Goal: Task Accomplishment & Management: Use online tool/utility

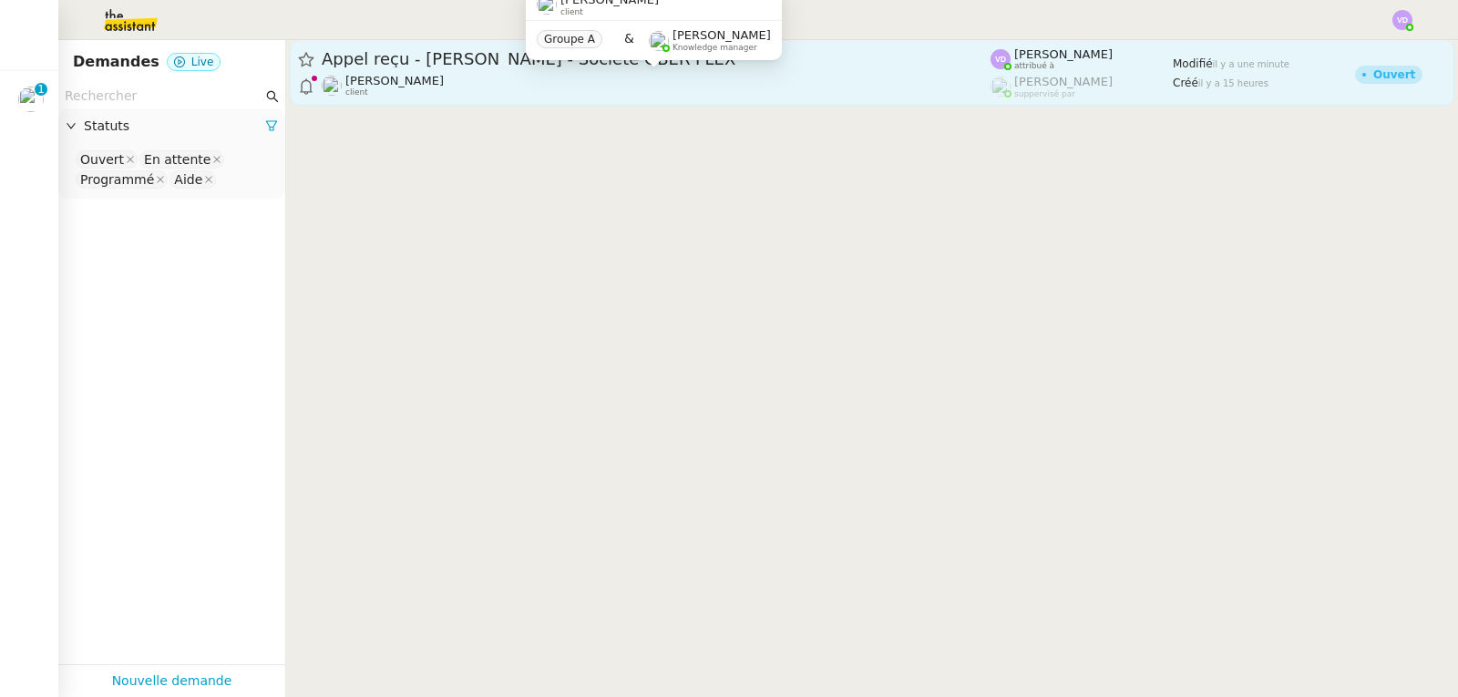
click at [592, 85] on div "[PERSON_NAME] client" at bounding box center [656, 86] width 669 height 24
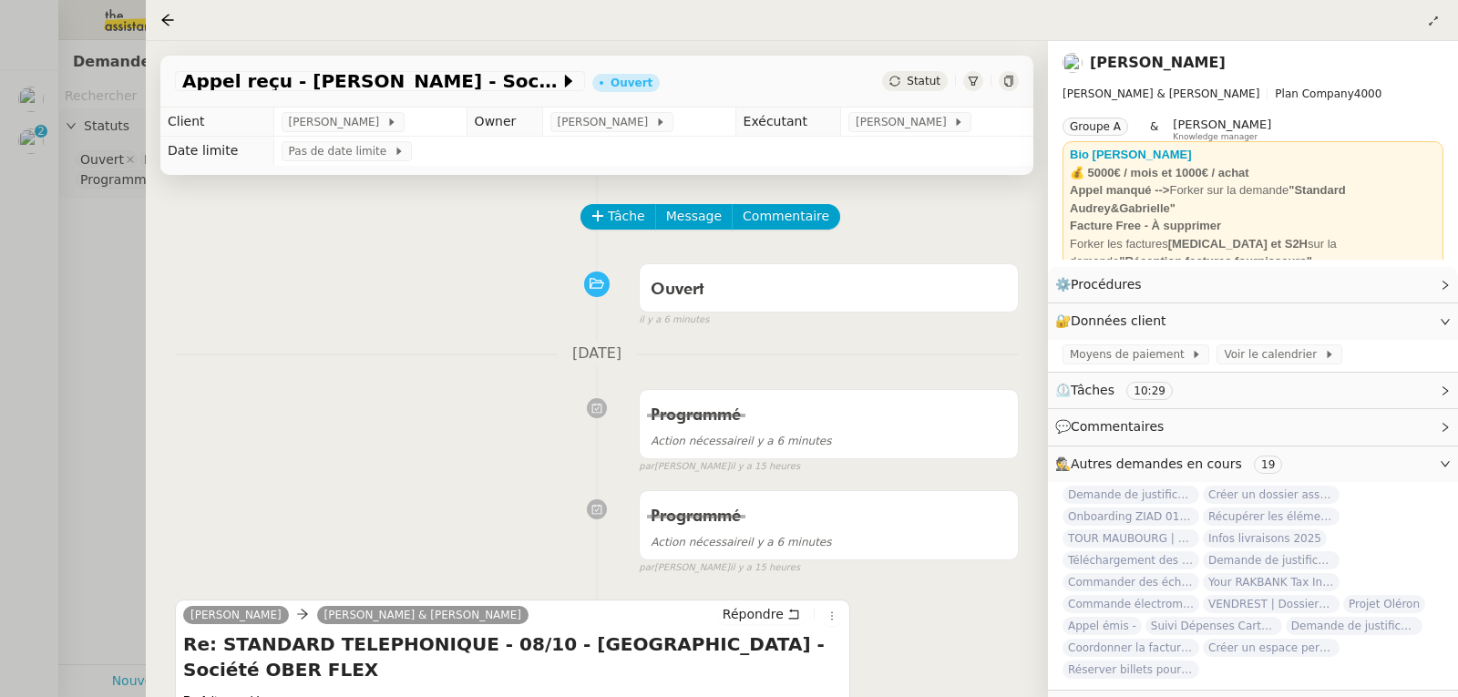
click at [9, 210] on div at bounding box center [729, 348] width 1458 height 697
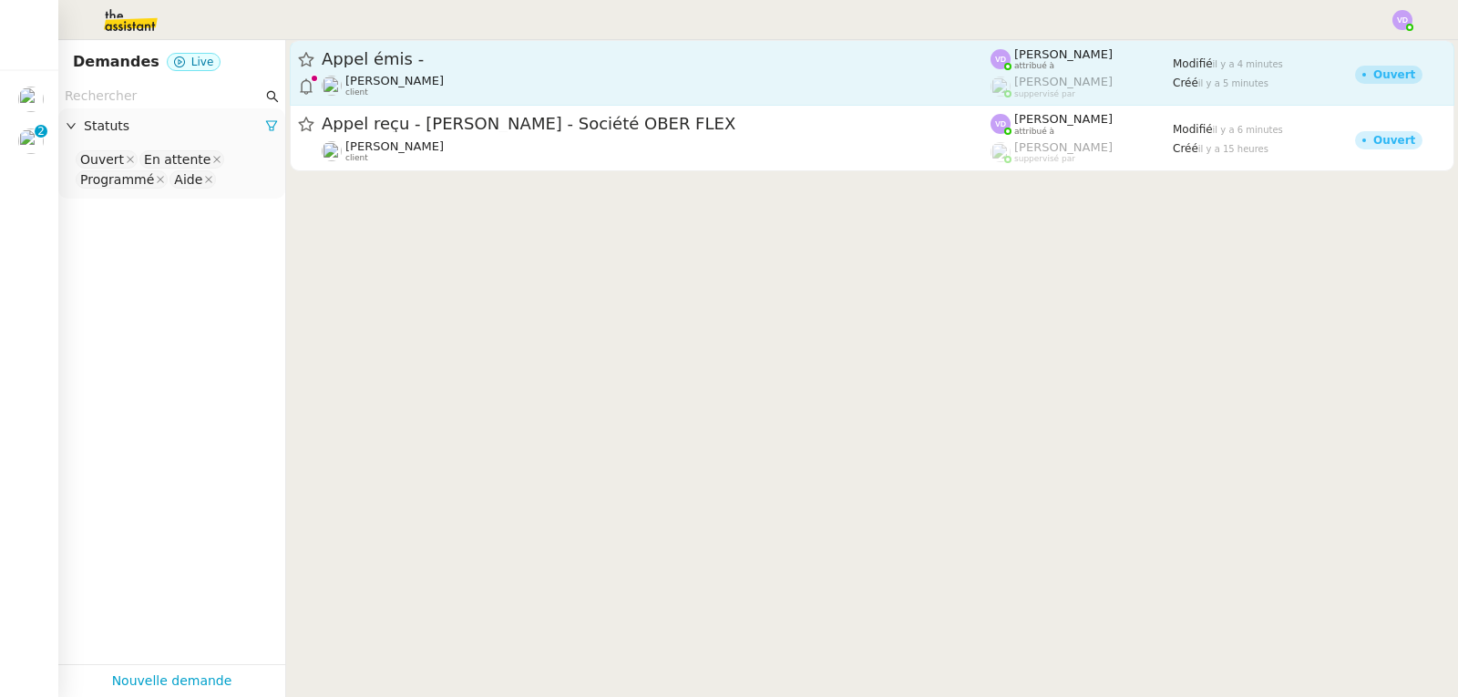
click at [427, 87] on span "[PERSON_NAME]" at bounding box center [394, 81] width 98 height 14
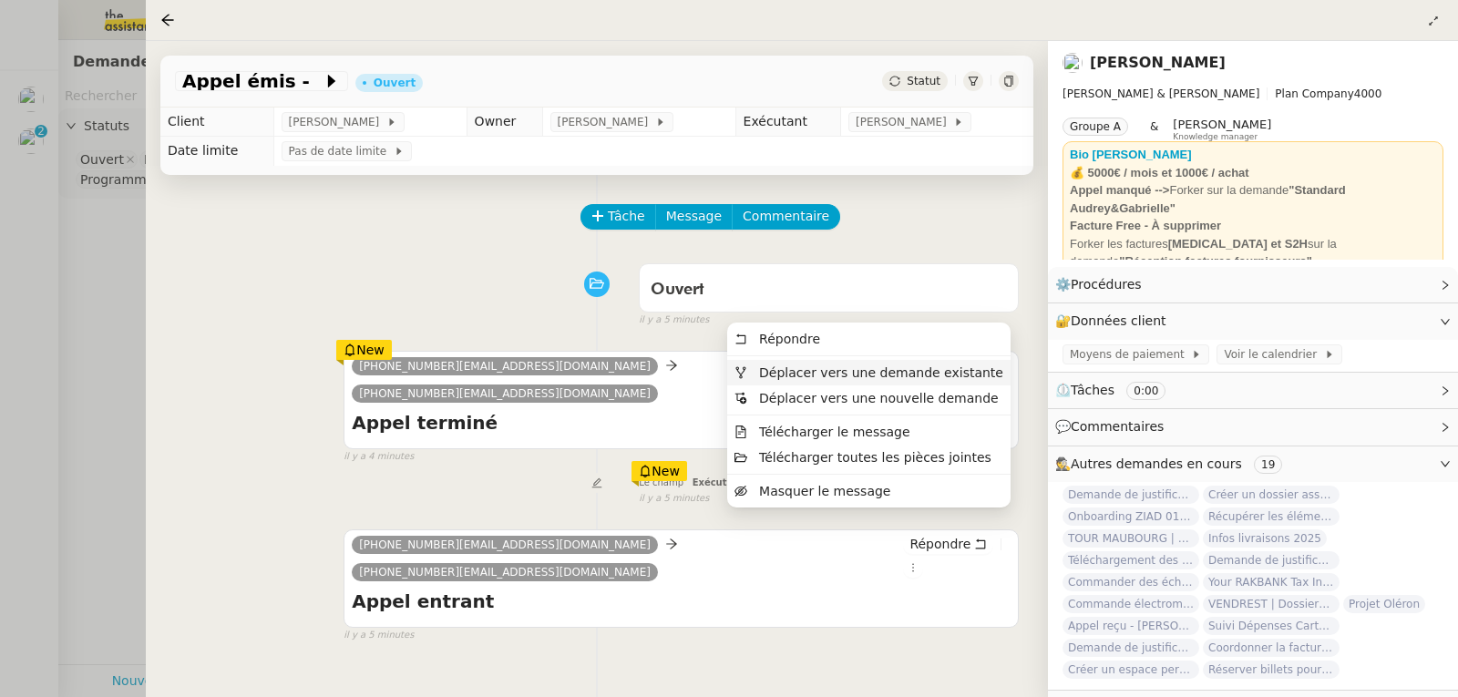
click at [980, 375] on span "Déplacer vers une demande existante" at bounding box center [881, 372] width 244 height 15
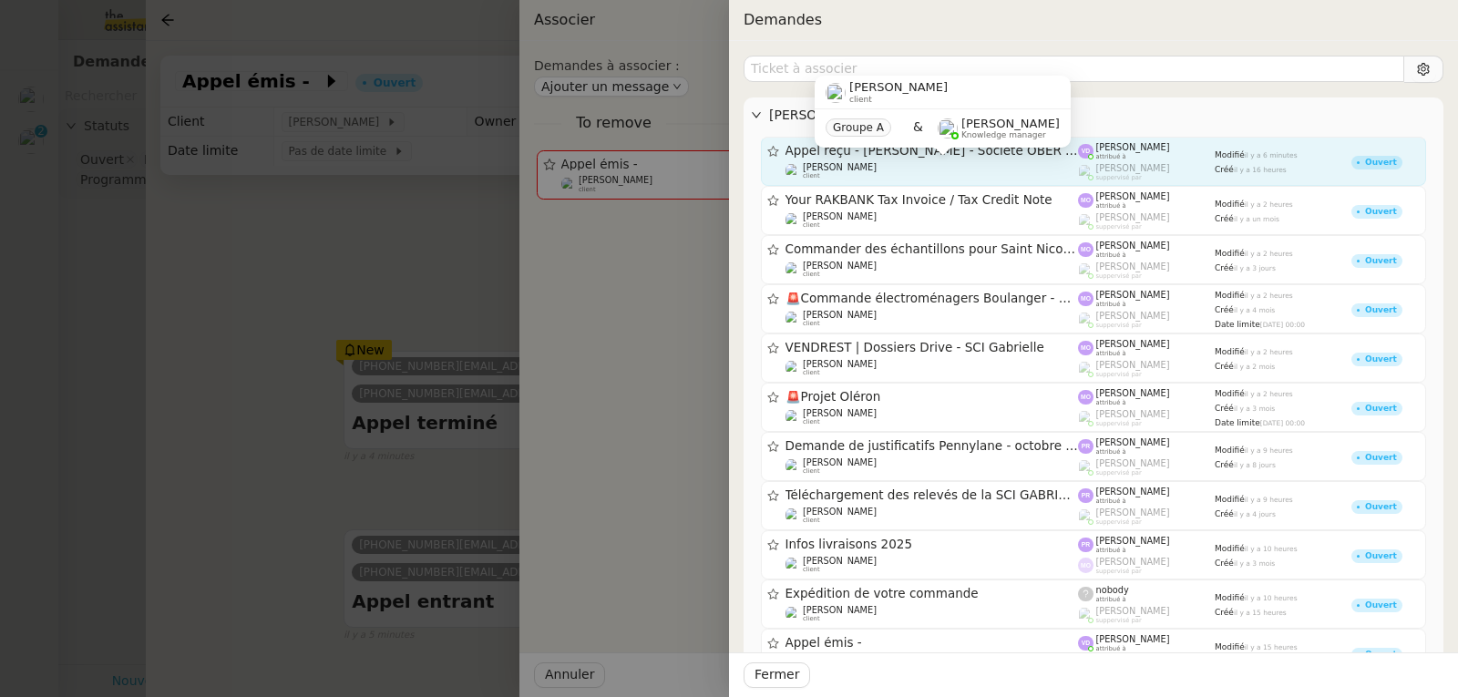
click at [898, 163] on div "[PERSON_NAME] client" at bounding box center [932, 171] width 293 height 18
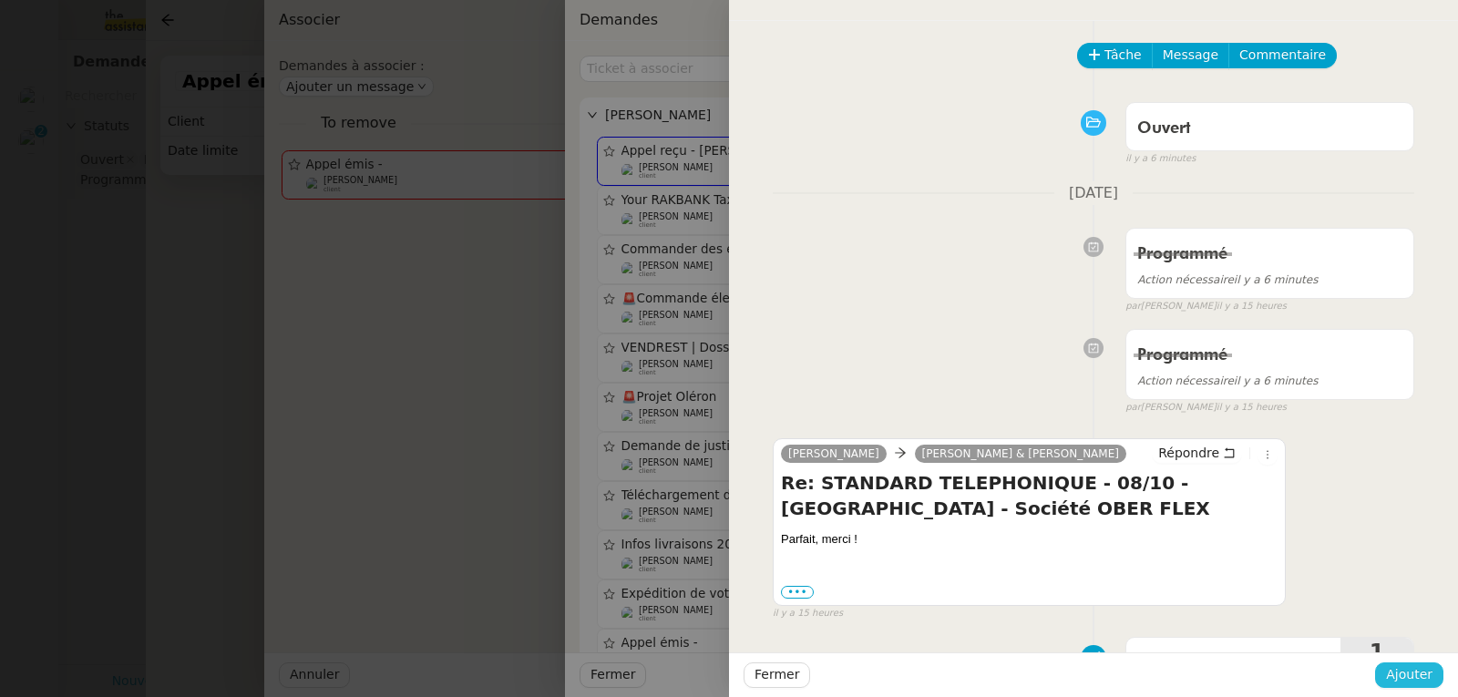
click at [1410, 668] on span "Ajouter" at bounding box center [1409, 674] width 46 height 21
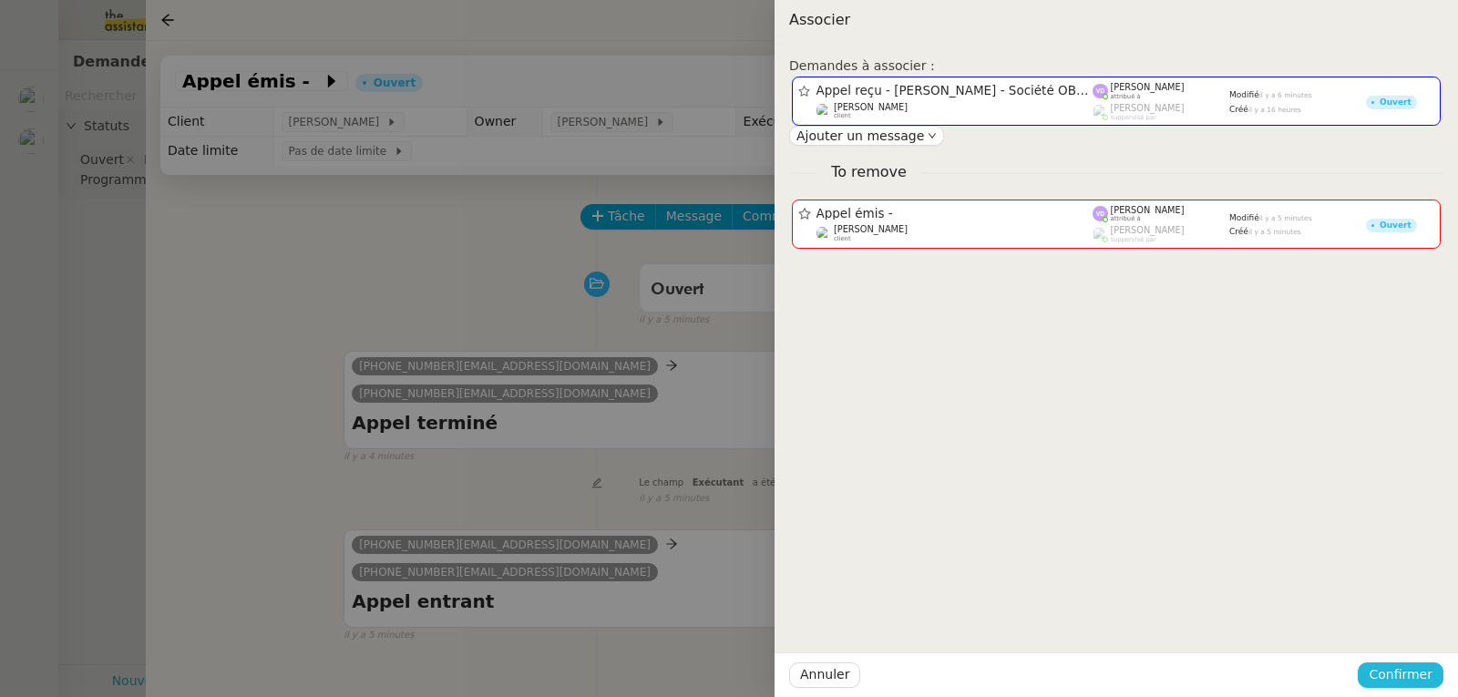
click at [1409, 677] on span "Confirmer" at bounding box center [1401, 674] width 64 height 21
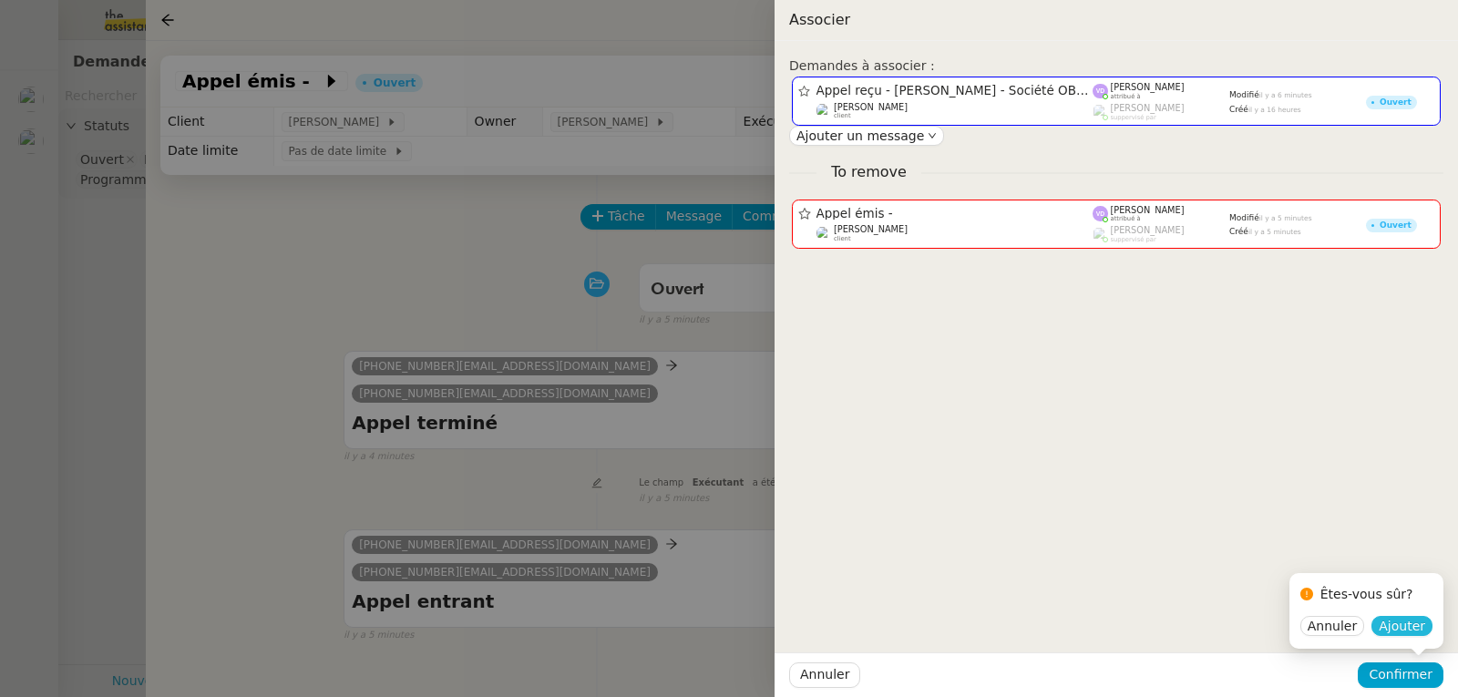
click at [1400, 635] on span "Ajouter" at bounding box center [1402, 626] width 46 height 18
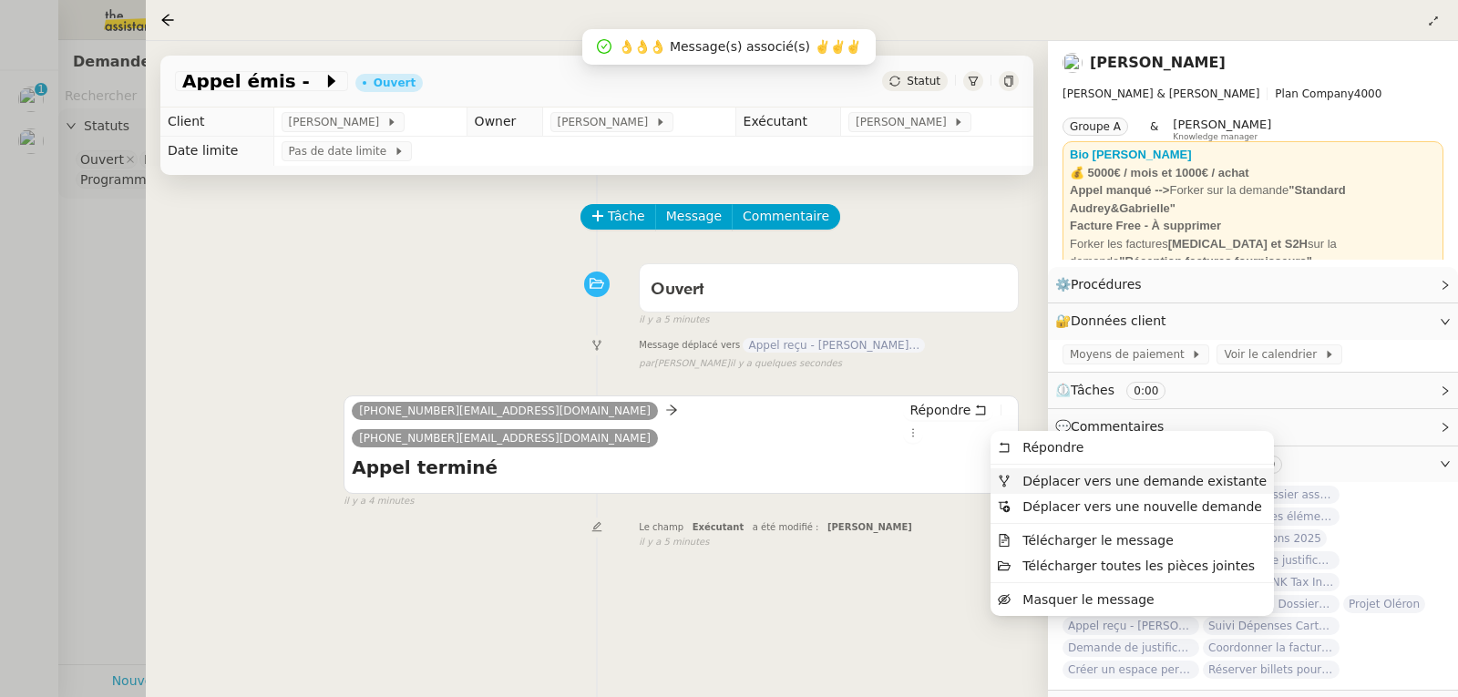
click at [1047, 478] on span "Déplacer vers une demande existante" at bounding box center [1145, 481] width 244 height 15
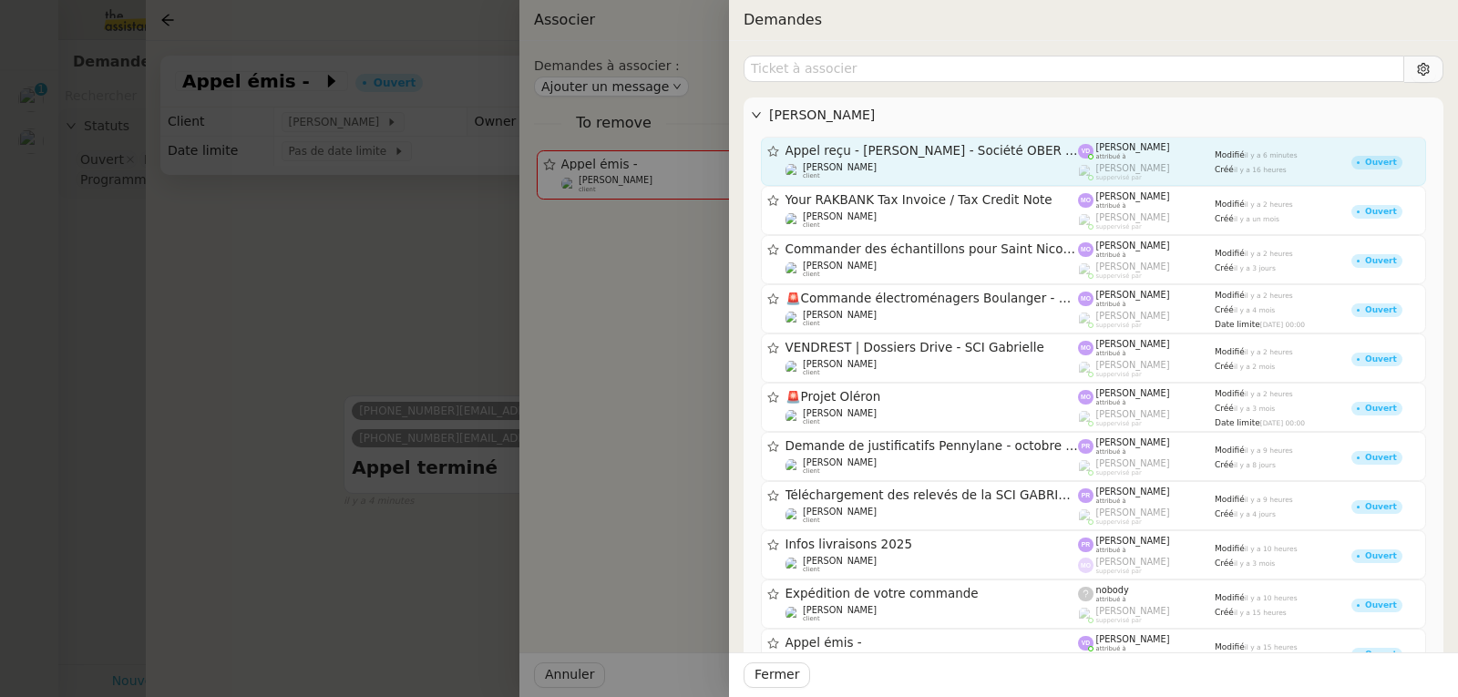
click at [920, 154] on span "Appel reçu - [PERSON_NAME] - Société OBER FLEX" at bounding box center [932, 151] width 293 height 13
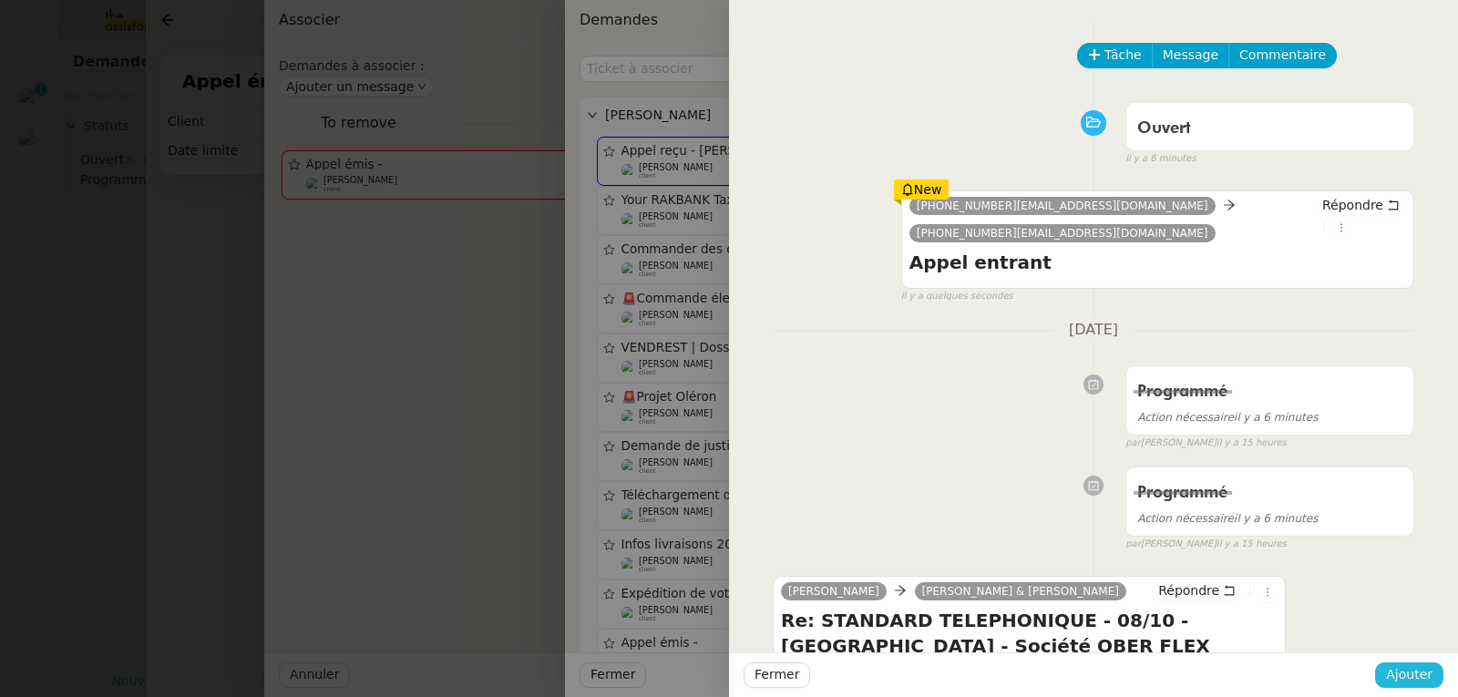
click at [1401, 663] on button "Ajouter" at bounding box center [1409, 676] width 68 height 26
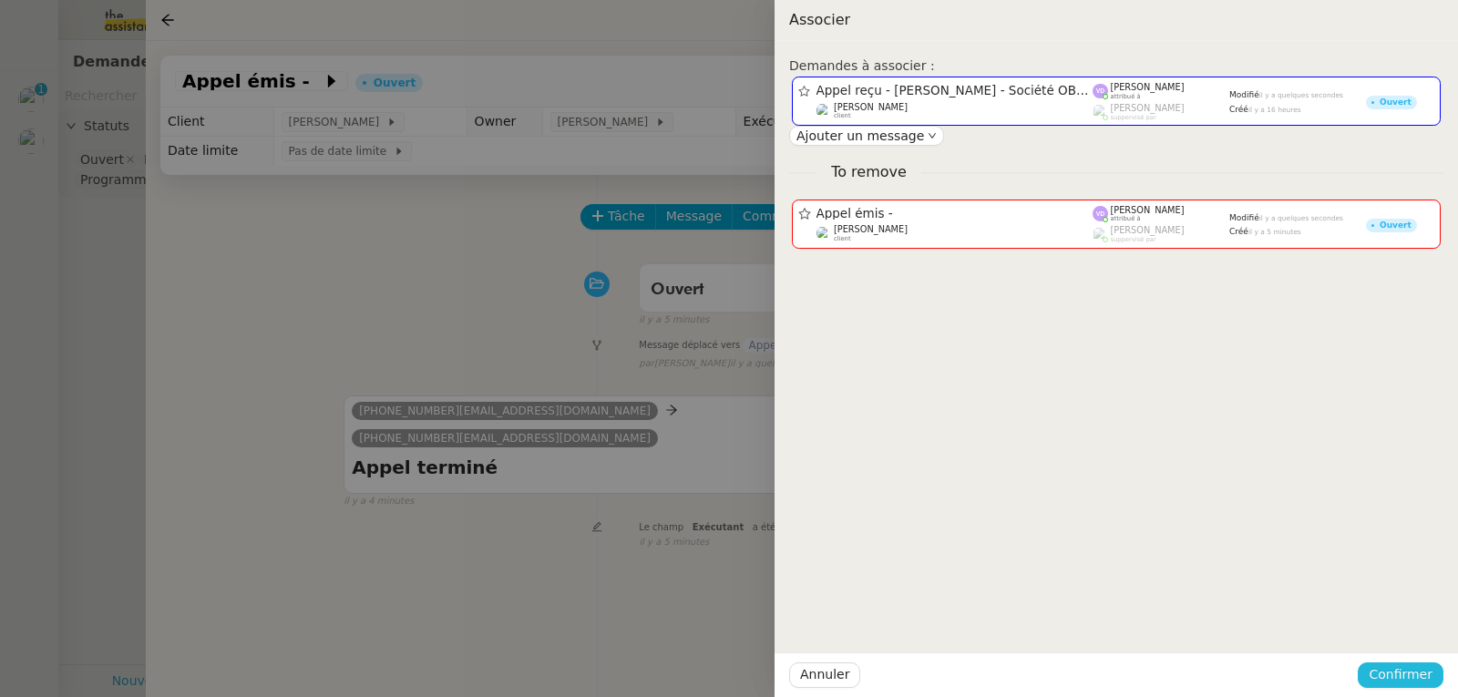
click at [1402, 663] on button "Confirmer" at bounding box center [1401, 676] width 86 height 26
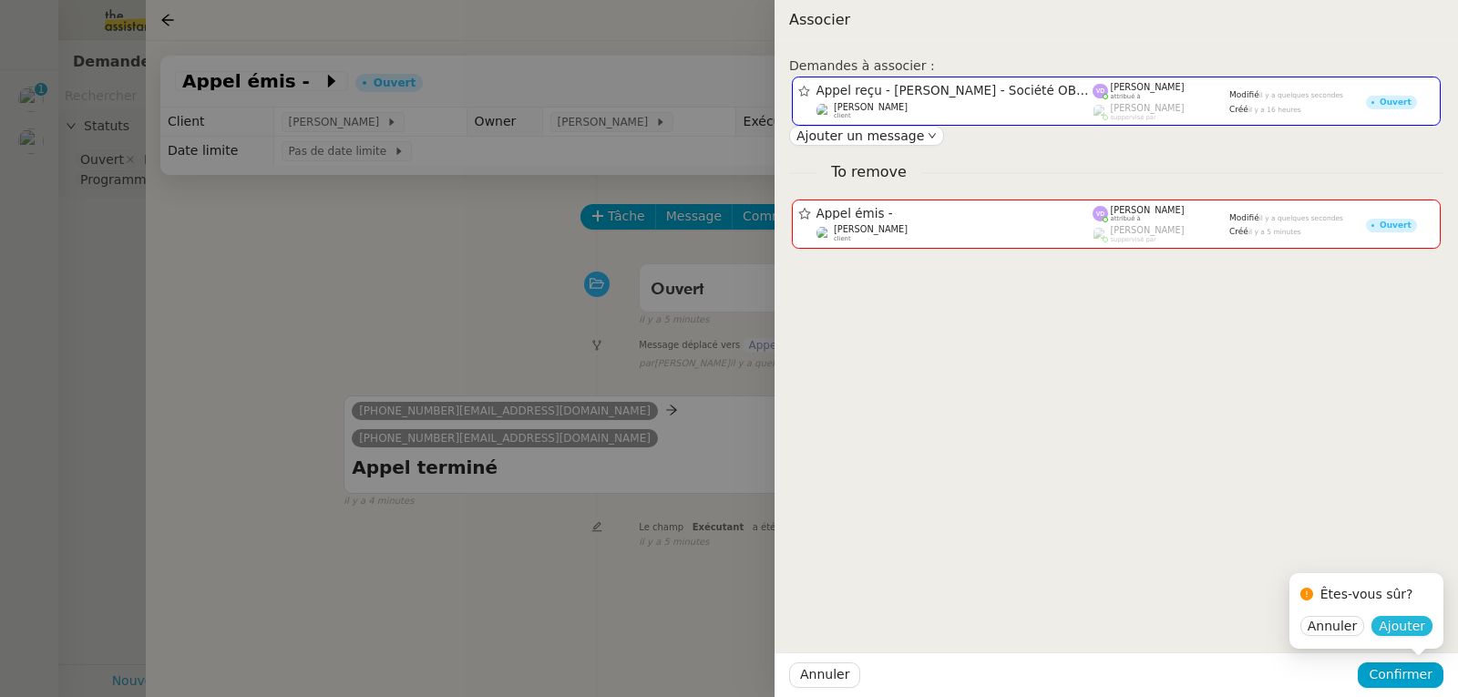
click at [1416, 625] on span "Ajouter" at bounding box center [1402, 626] width 46 height 18
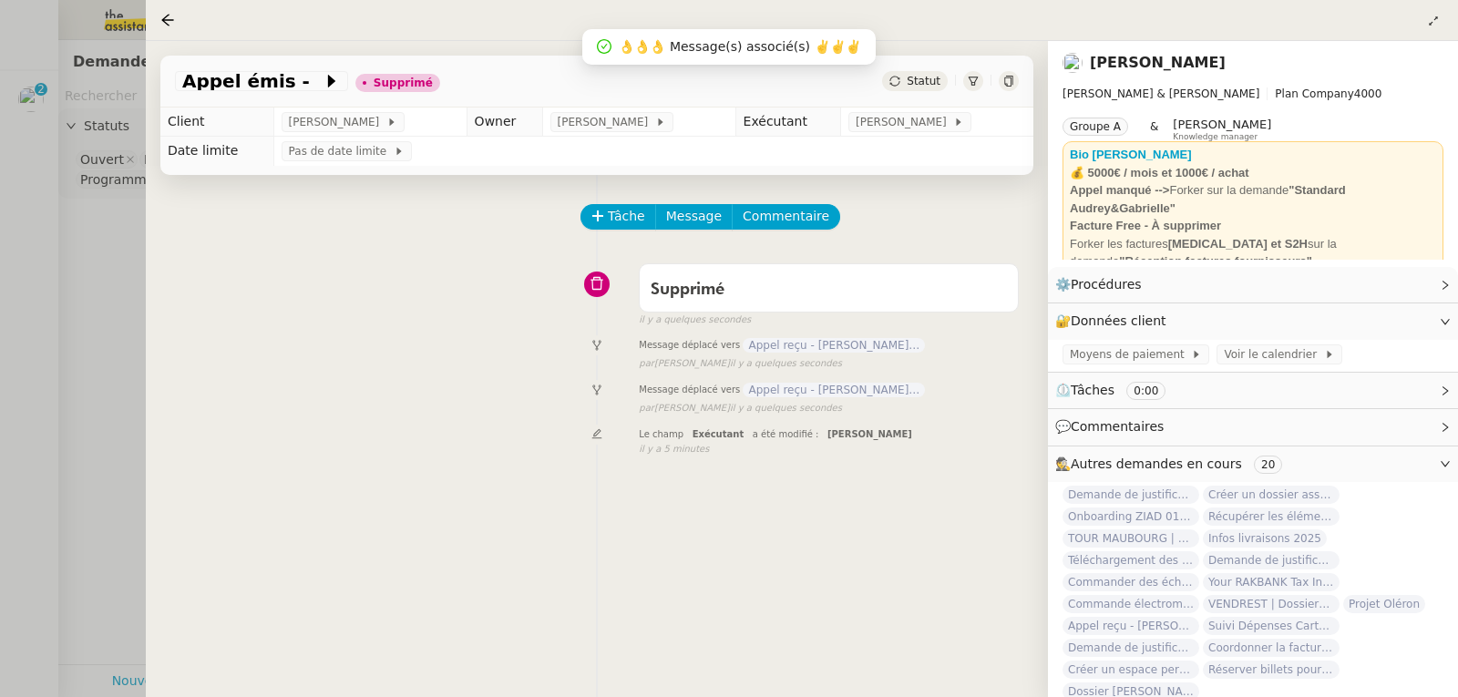
click at [63, 289] on div at bounding box center [729, 348] width 1458 height 697
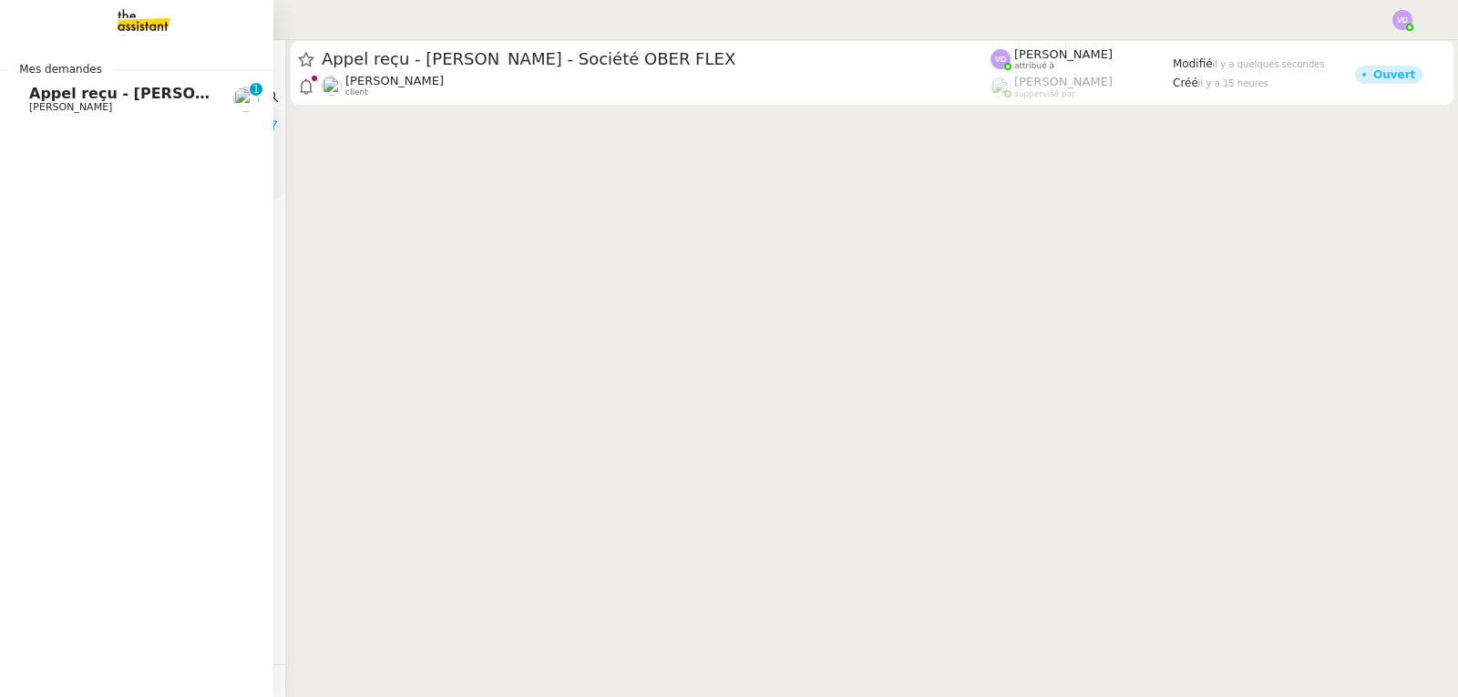
click at [45, 102] on span "[PERSON_NAME]" at bounding box center [70, 107] width 83 height 12
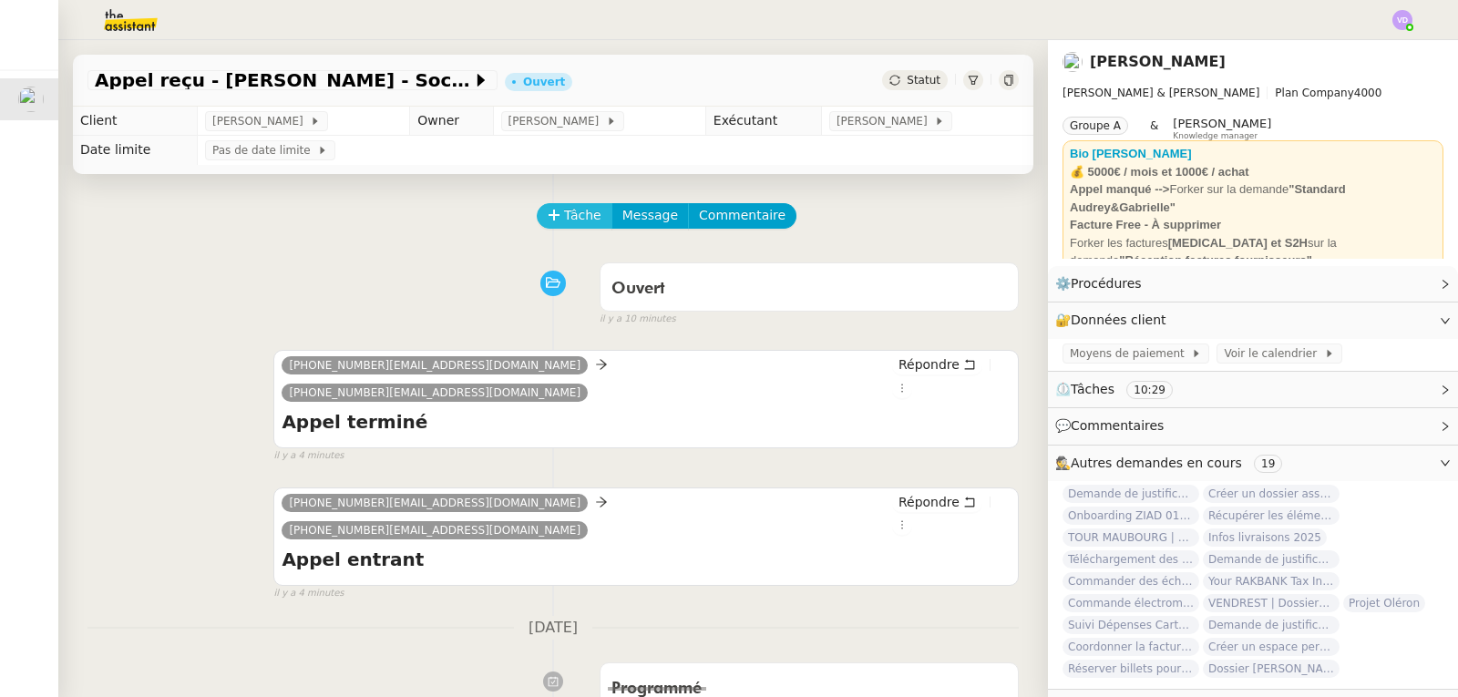
click at [573, 226] on span "Tâche" at bounding box center [582, 215] width 37 height 21
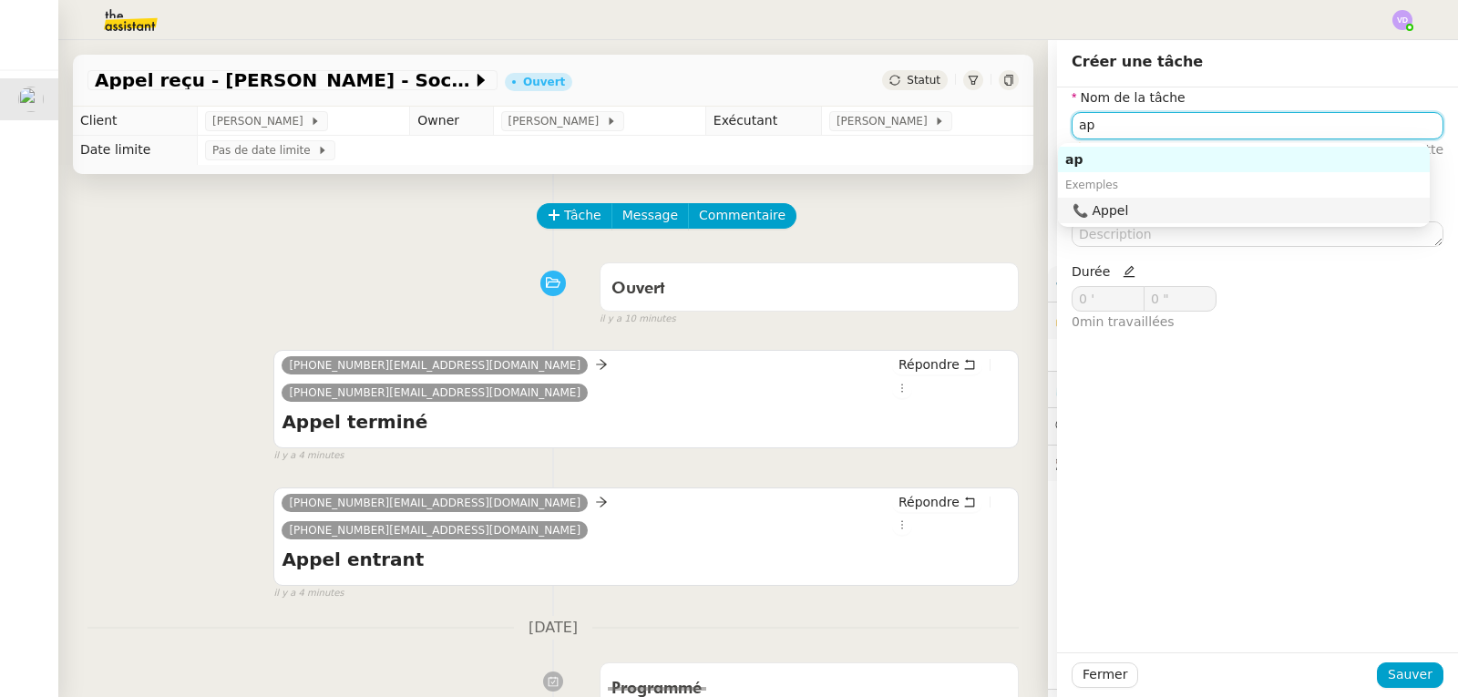
click at [1101, 217] on div "📞 Appel" at bounding box center [1248, 210] width 350 height 16
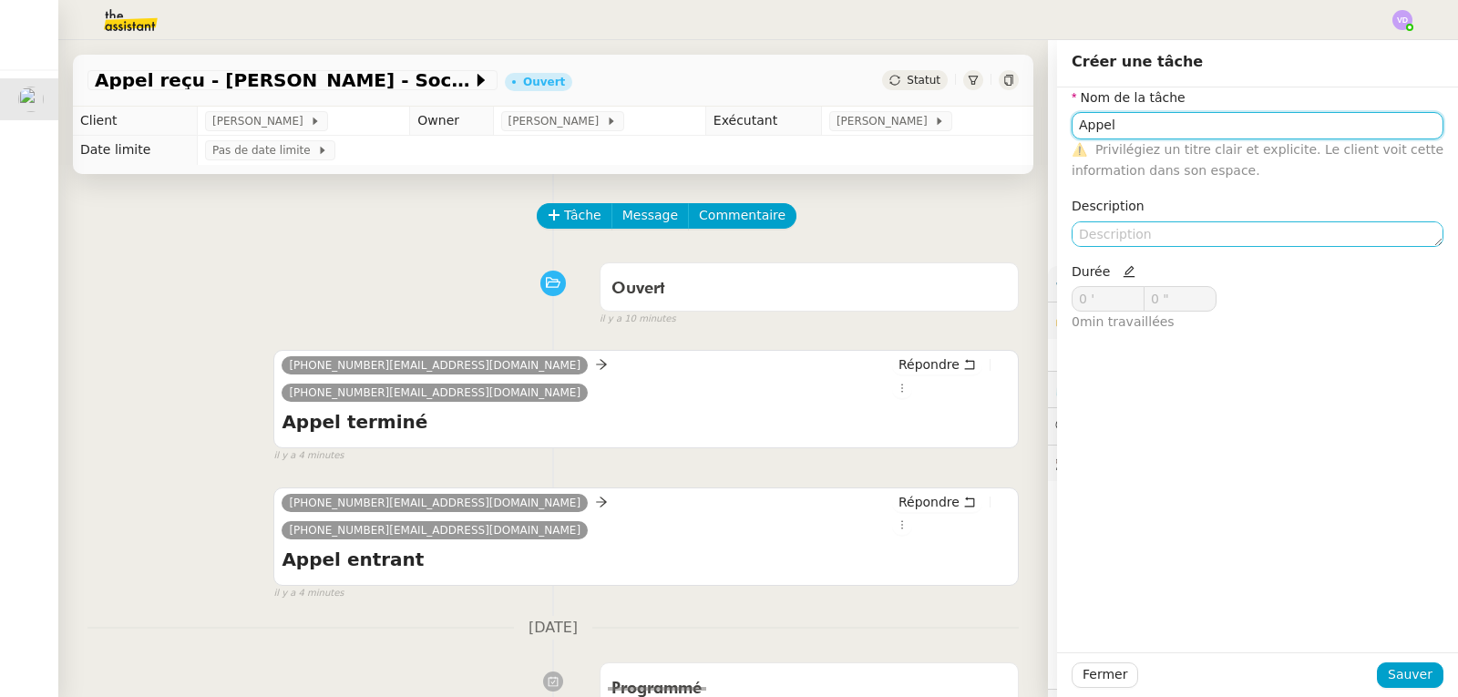
type input "Appel"
click at [1108, 231] on textarea at bounding box center [1258, 234] width 372 height 26
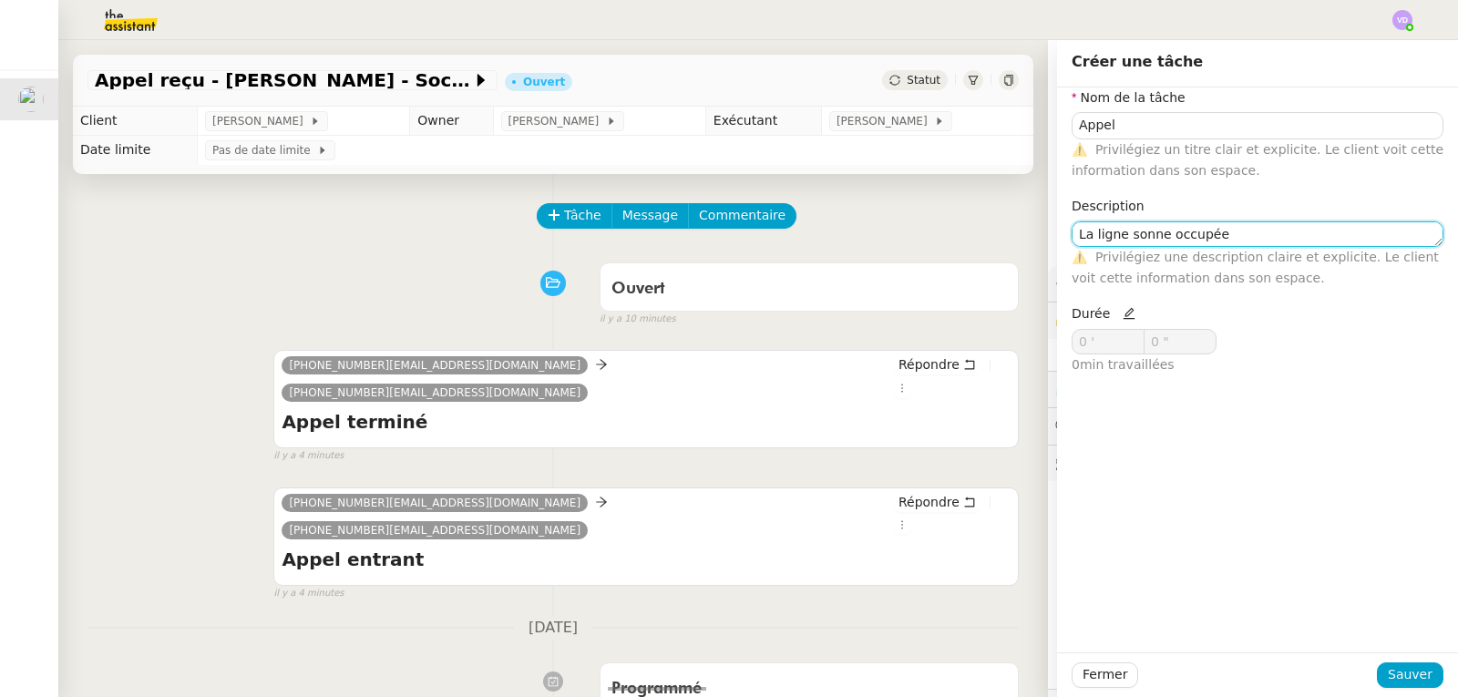
type textarea "La ligne sonne occupée"
click at [1123, 320] on icon at bounding box center [1129, 313] width 13 height 13
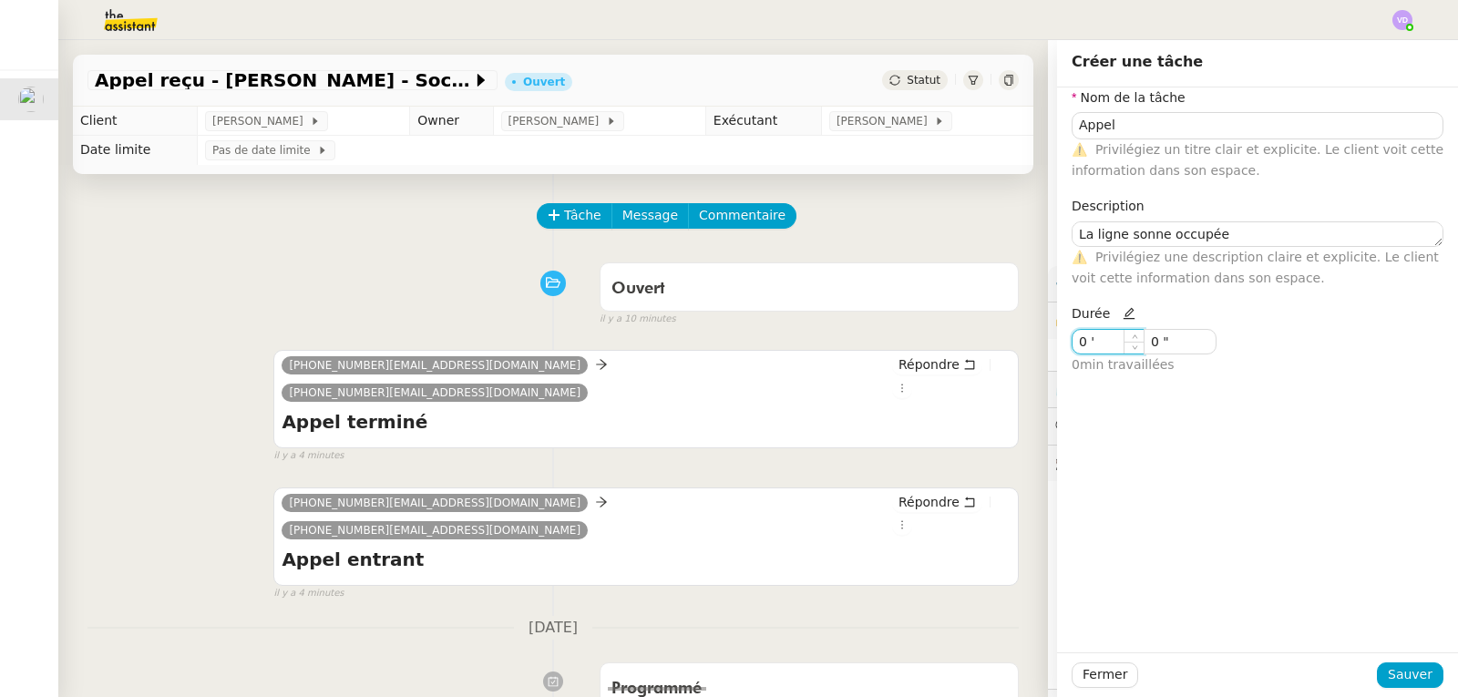
drag, startPoint x: 1102, startPoint y: 336, endPoint x: 1060, endPoint y: 350, distance: 44.1
click at [1073, 350] on input "0 '" at bounding box center [1108, 342] width 71 height 24
type input "1 '"
click at [1401, 677] on span "Sauver" at bounding box center [1410, 674] width 45 height 21
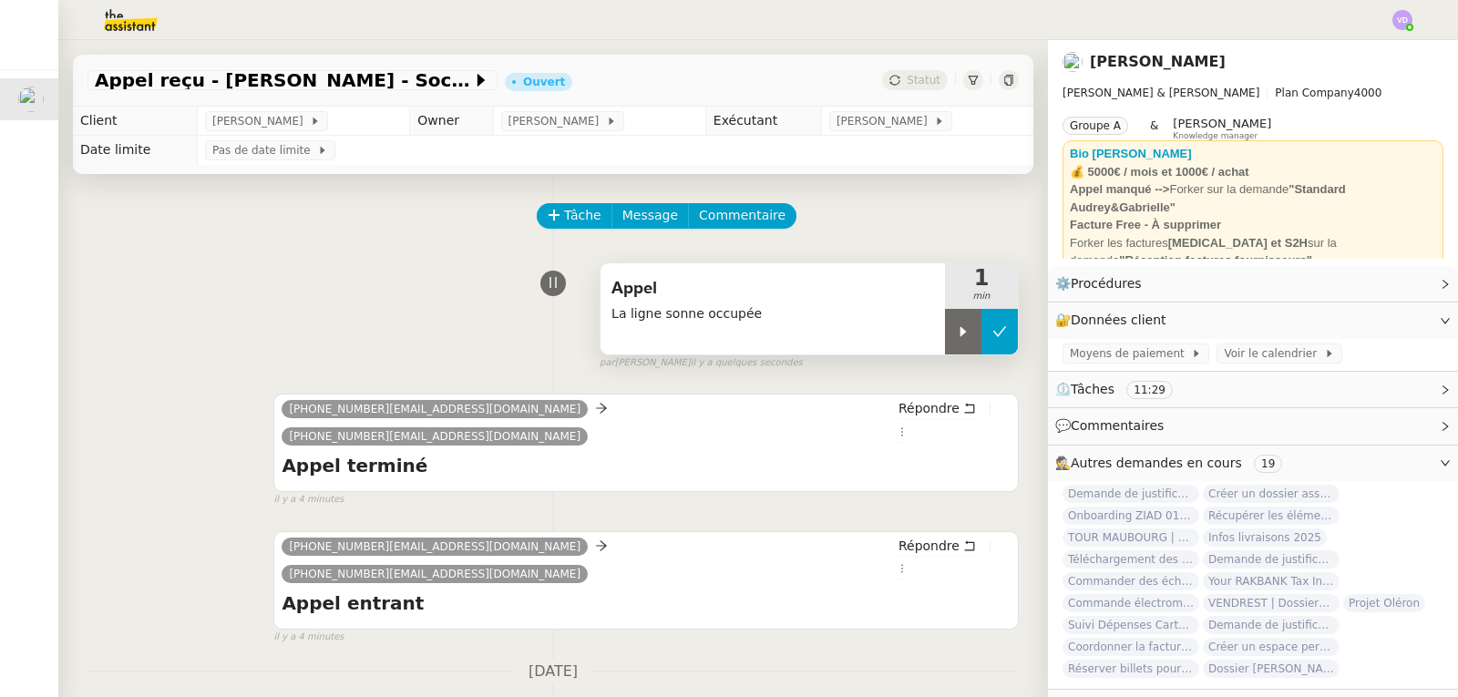
click at [982, 324] on button at bounding box center [1000, 332] width 36 height 46
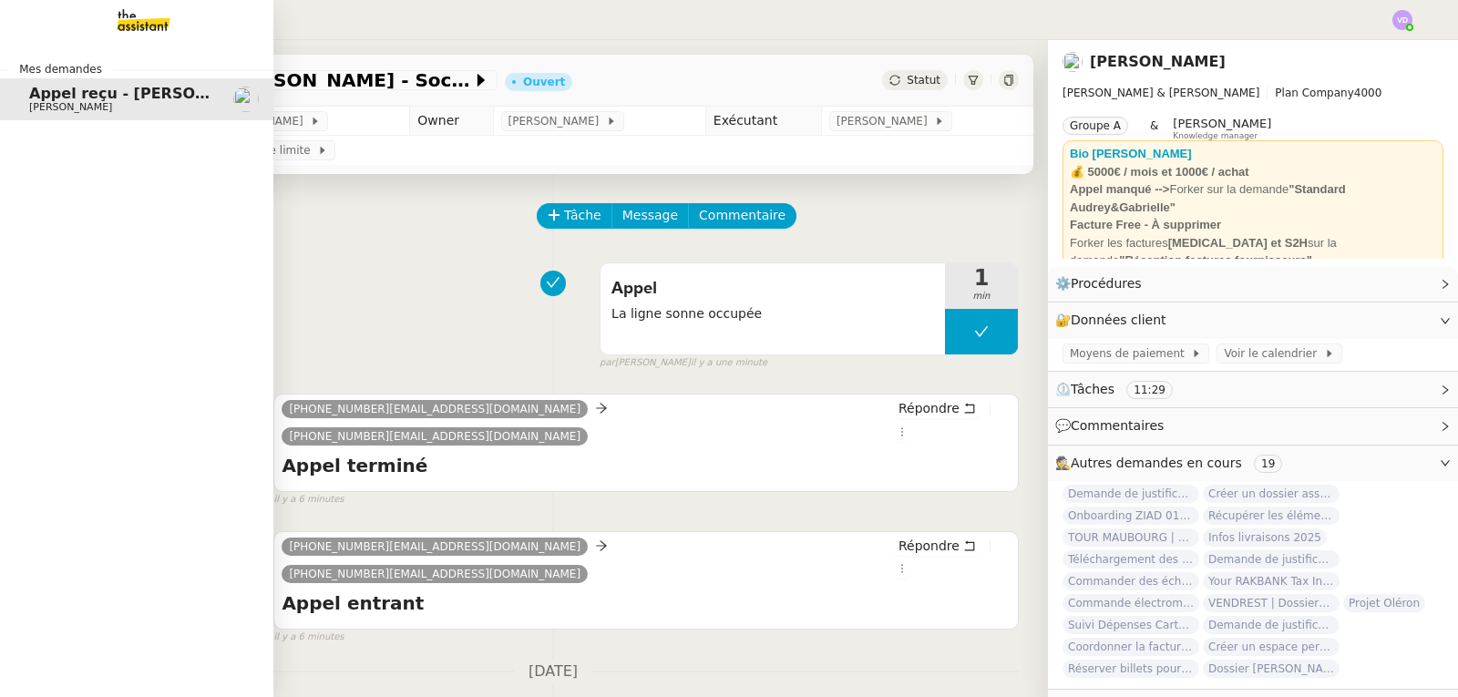
drag, startPoint x: 46, startPoint y: 215, endPoint x: 63, endPoint y: 214, distance: 16.4
click at [46, 215] on div "Mes demandes Appel reçu - [PERSON_NAME] - Société OBER FLEX [PERSON_NAME]" at bounding box center [136, 368] width 273 height 657
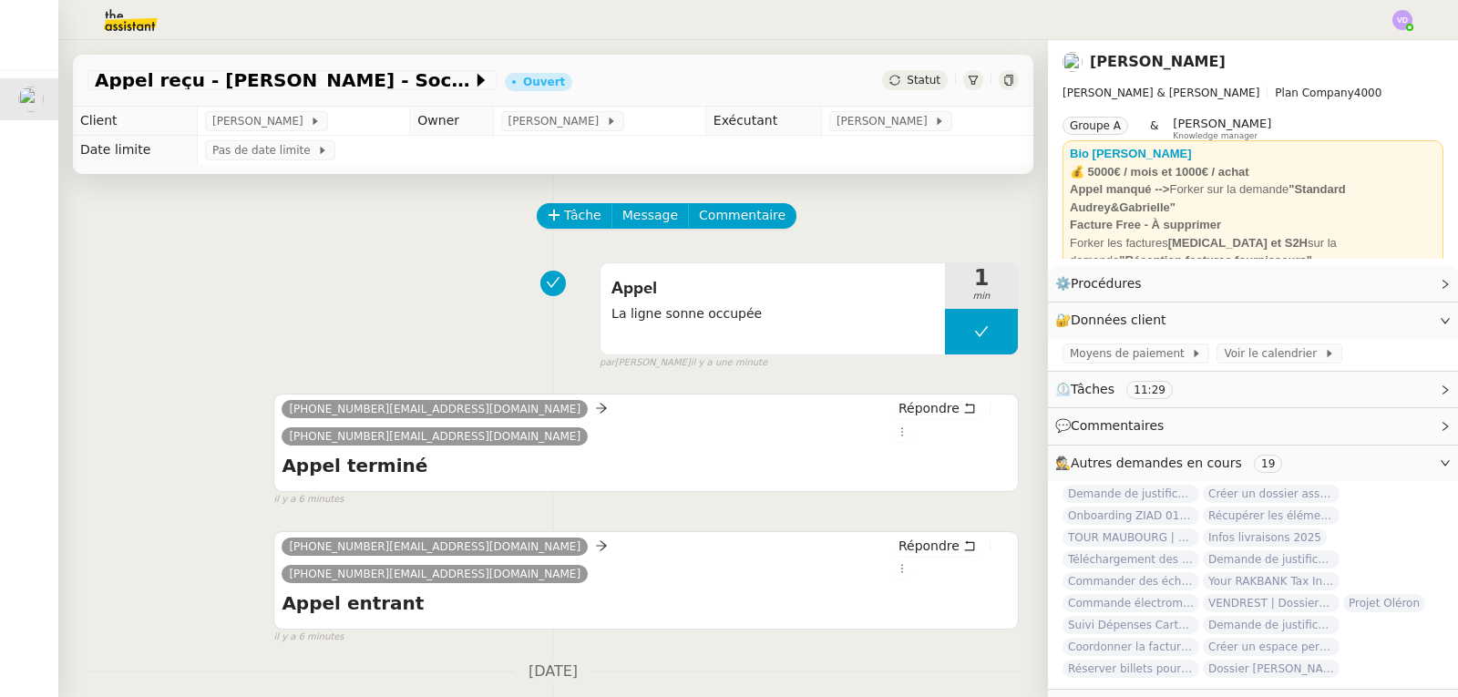
click at [913, 89] on div "Statut" at bounding box center [915, 80] width 66 height 20
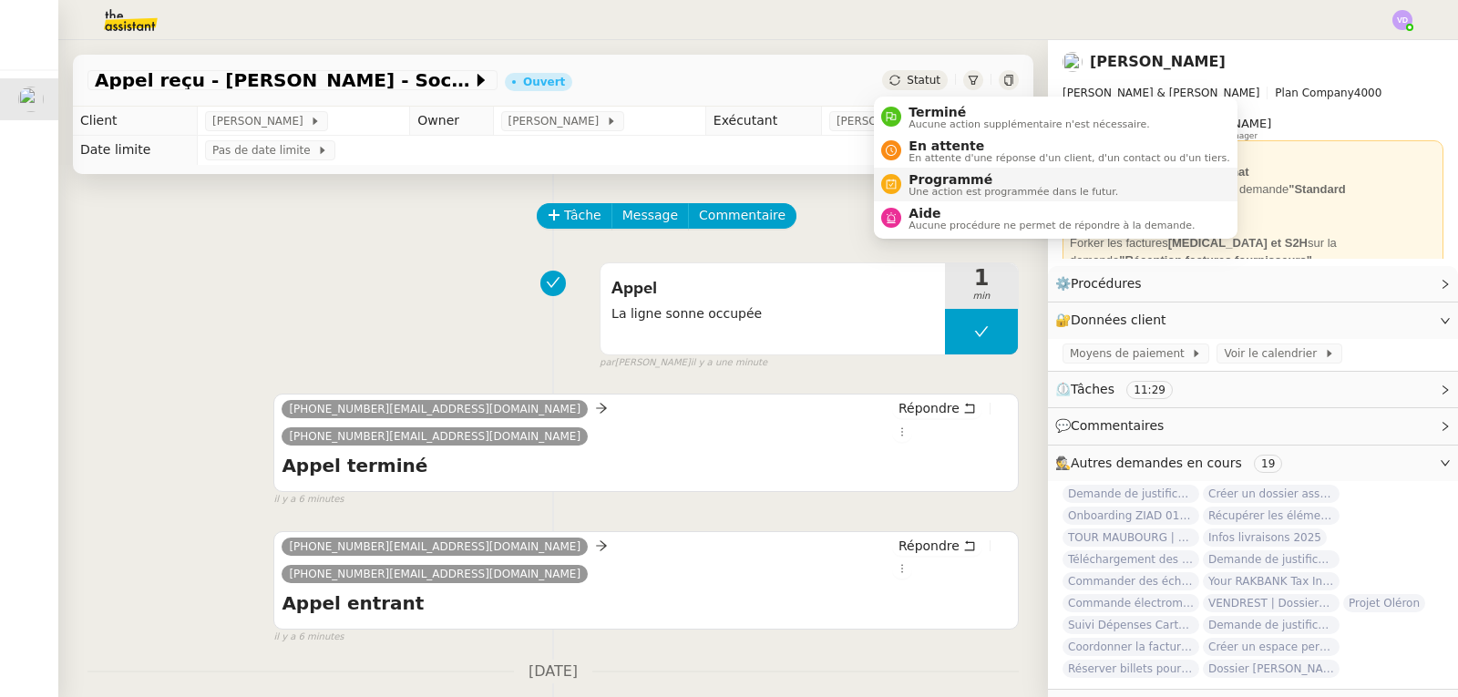
click at [935, 180] on span "Programmé" at bounding box center [1014, 179] width 210 height 15
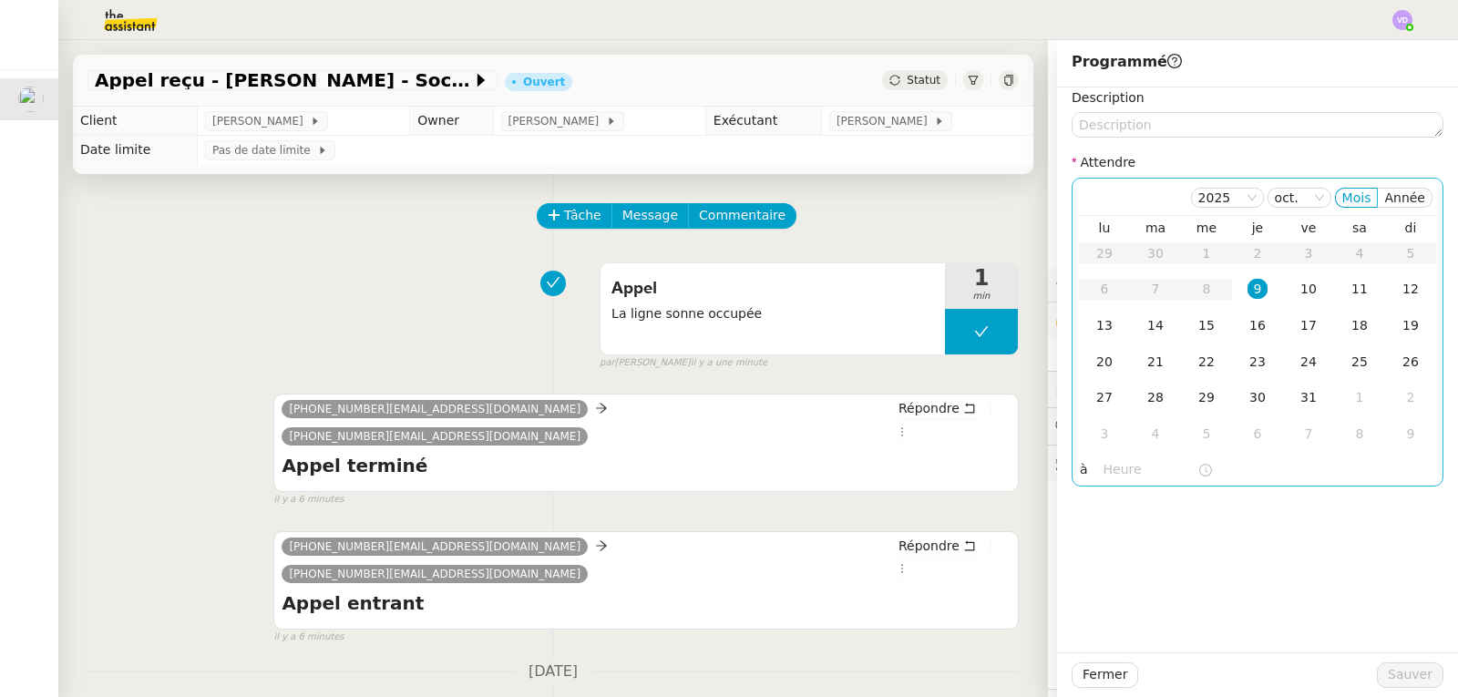
click at [1248, 293] on div "9" at bounding box center [1258, 289] width 20 height 20
click at [1128, 465] on input "text" at bounding box center [1151, 469] width 94 height 21
click at [1105, 310] on div "09" at bounding box center [1105, 310] width 51 height 22
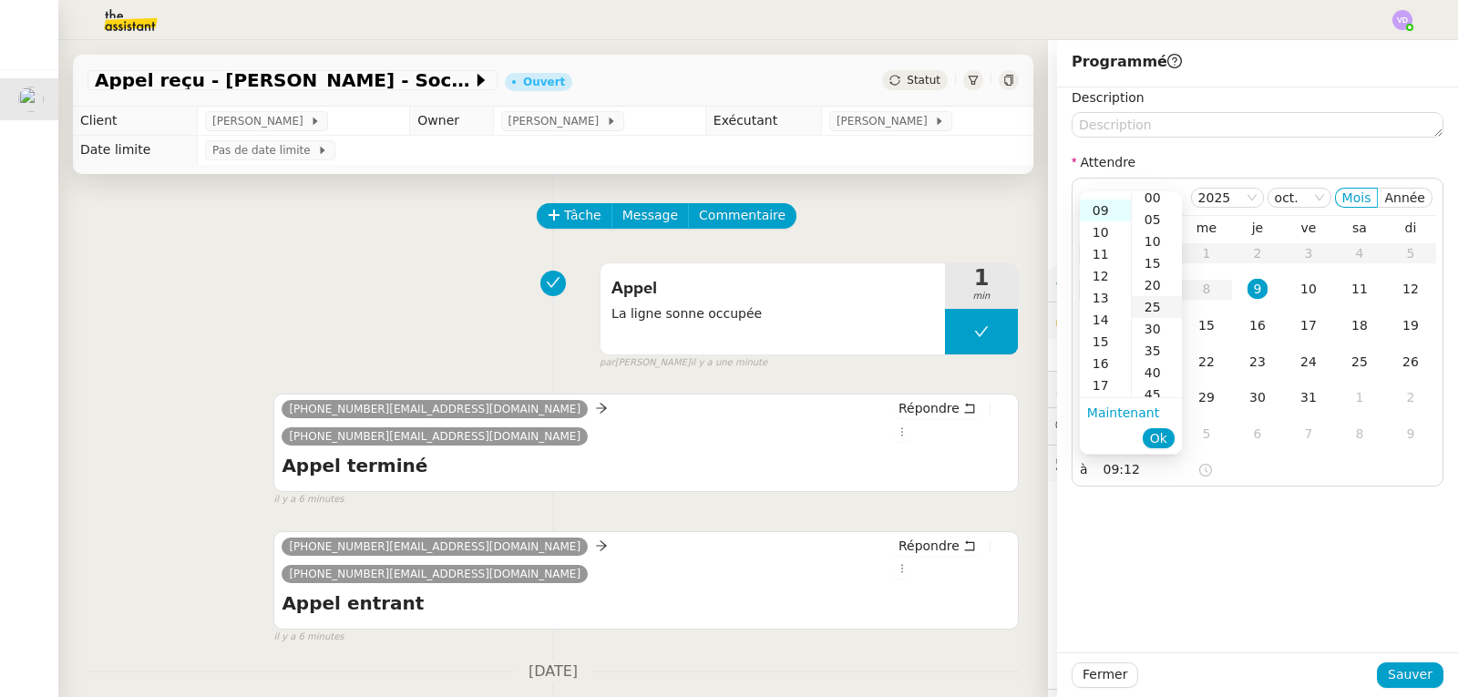
scroll to position [0, 0]
click at [1164, 334] on div "30" at bounding box center [1157, 335] width 50 height 22
type input "09:30"
click at [1167, 431] on span "Ok" at bounding box center [1158, 438] width 17 height 18
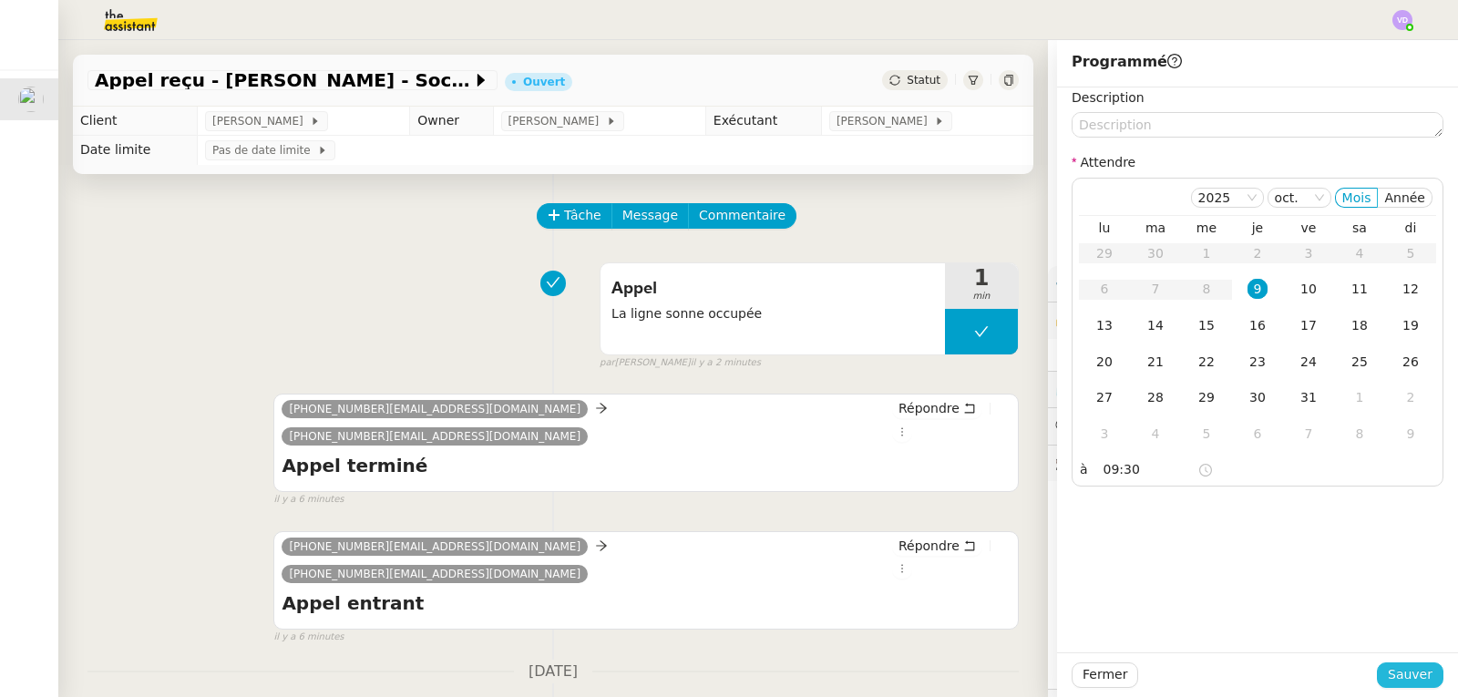
click at [1407, 664] on span "Sauver" at bounding box center [1410, 674] width 45 height 21
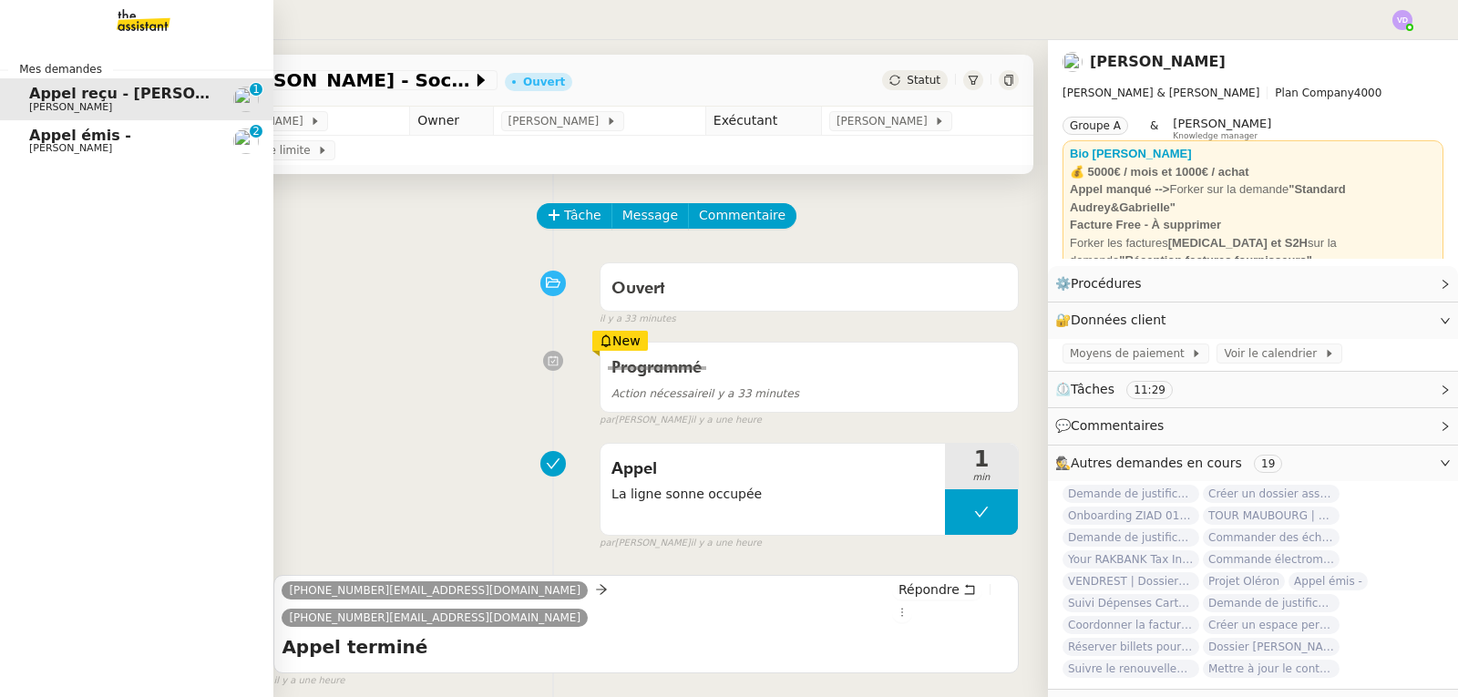
click at [48, 138] on span "Appel émis -" at bounding box center [80, 135] width 102 height 17
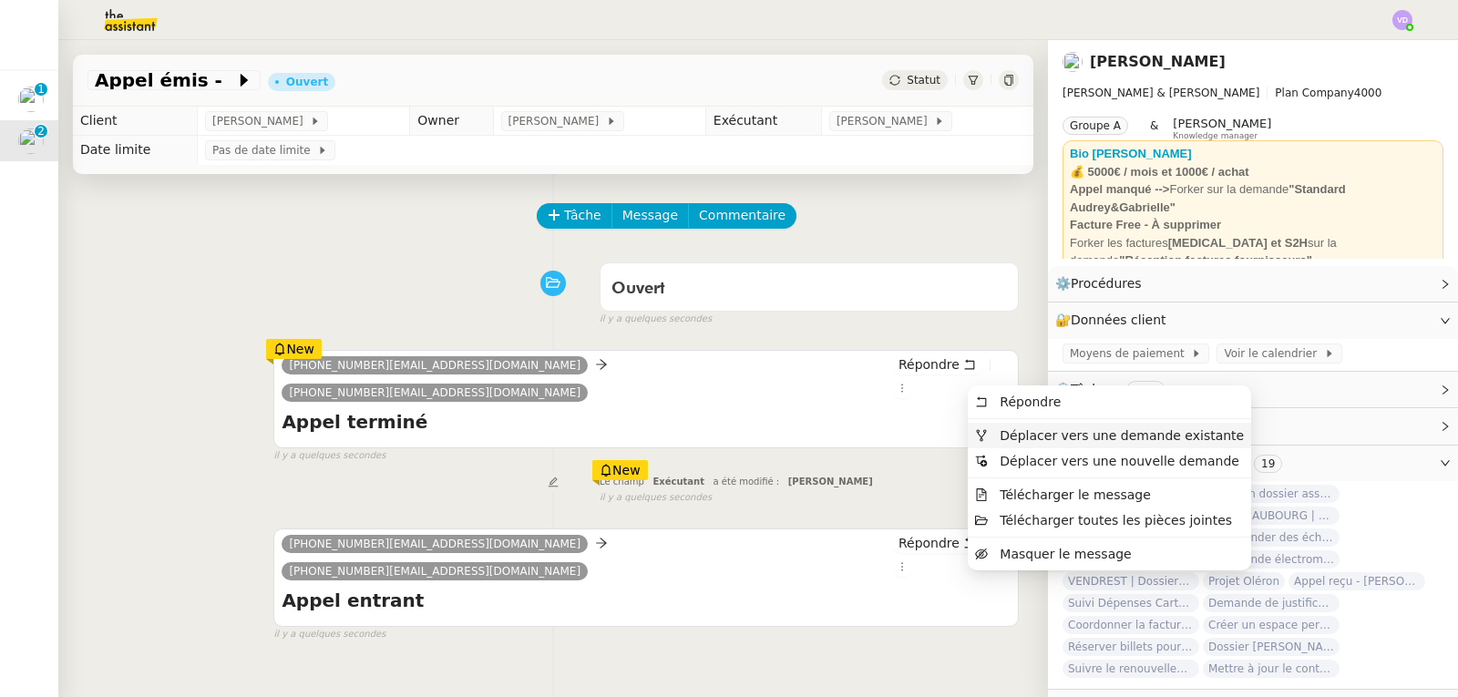
click at [1017, 429] on span "Déplacer vers une demande existante" at bounding box center [1122, 435] width 244 height 15
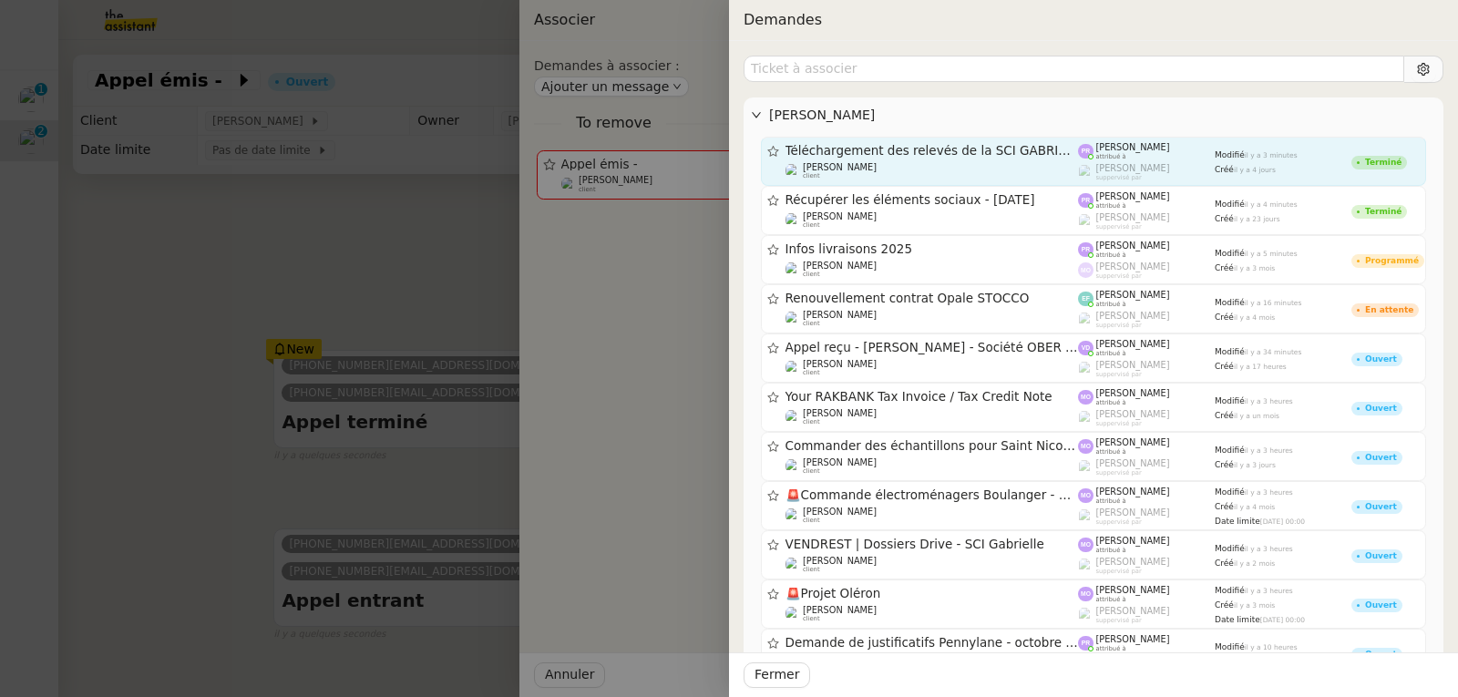
click at [905, 157] on span "Téléchargement des relevés de la SCI GABRIELLE - [DATE]" at bounding box center [932, 151] width 293 height 13
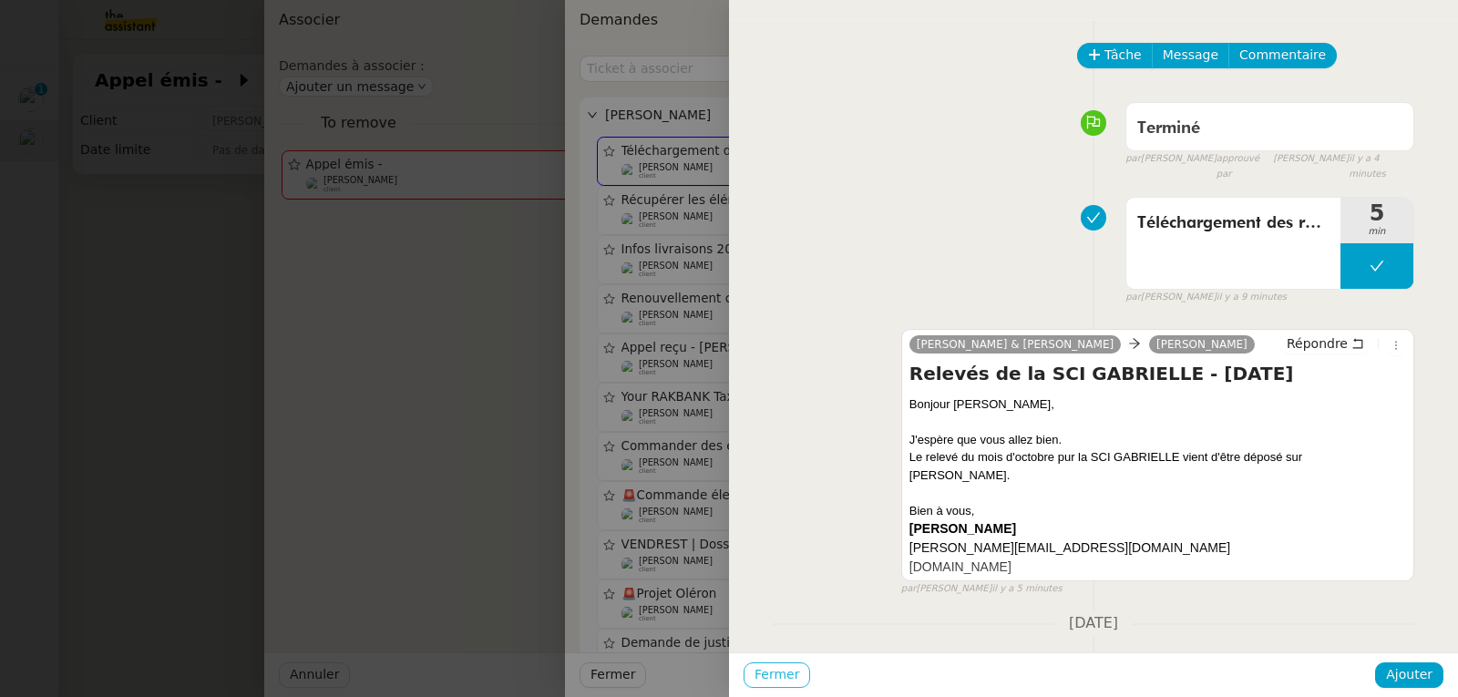
click at [787, 675] on span "Fermer" at bounding box center [777, 674] width 45 height 21
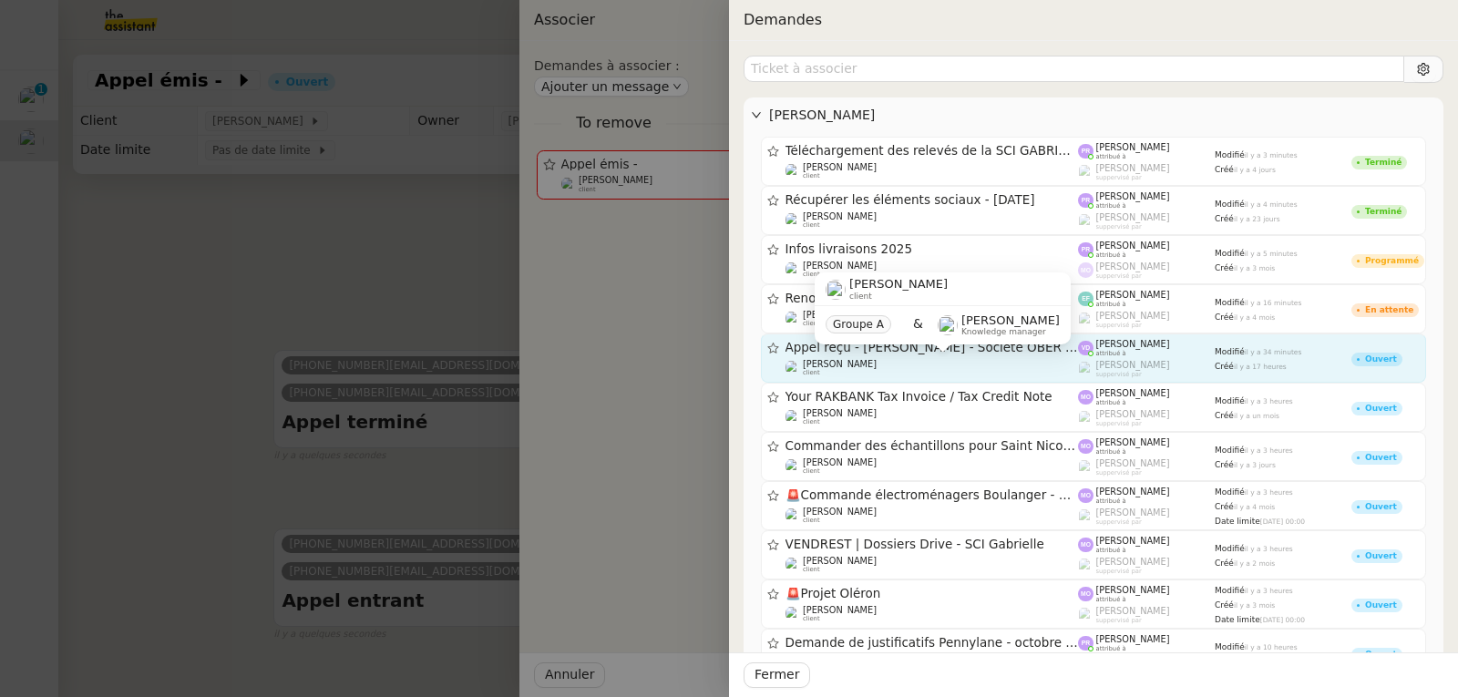
click at [899, 364] on div "[PERSON_NAME] client" at bounding box center [932, 368] width 293 height 18
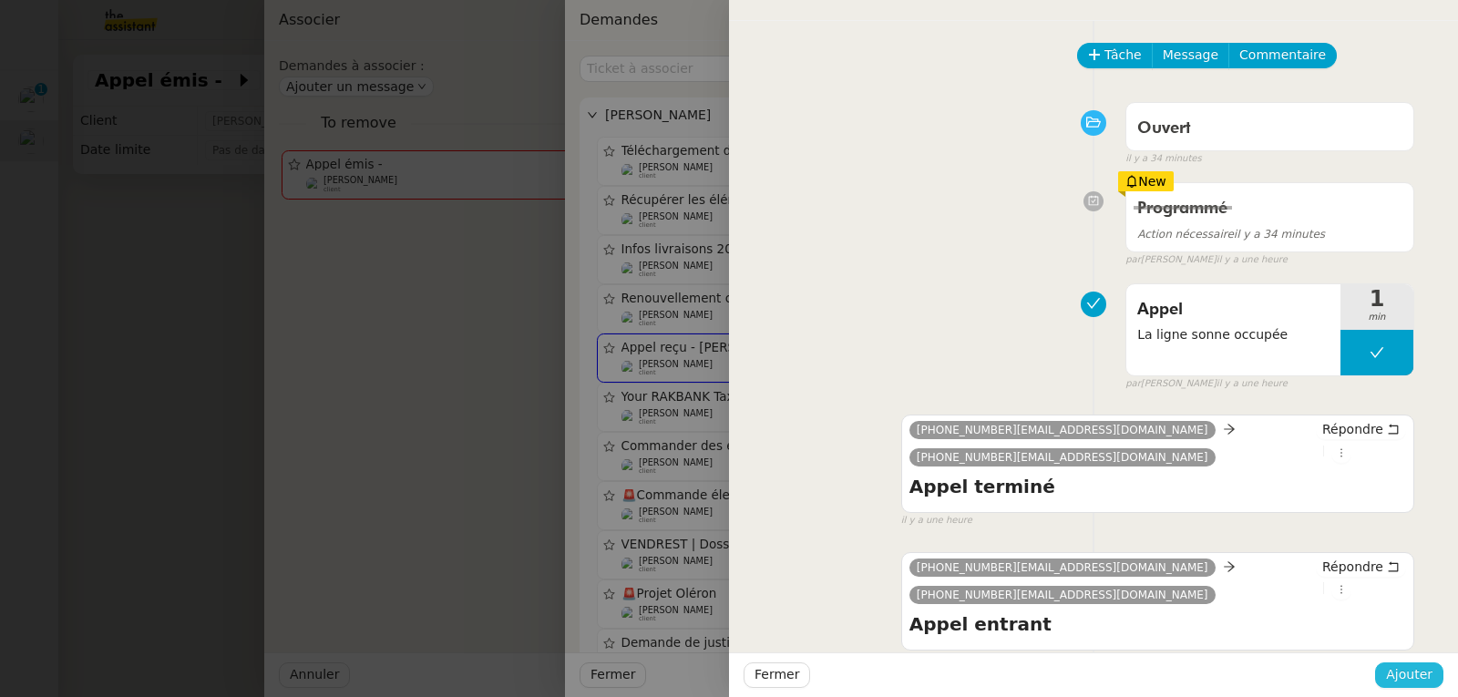
click at [1421, 674] on span "Ajouter" at bounding box center [1409, 674] width 46 height 21
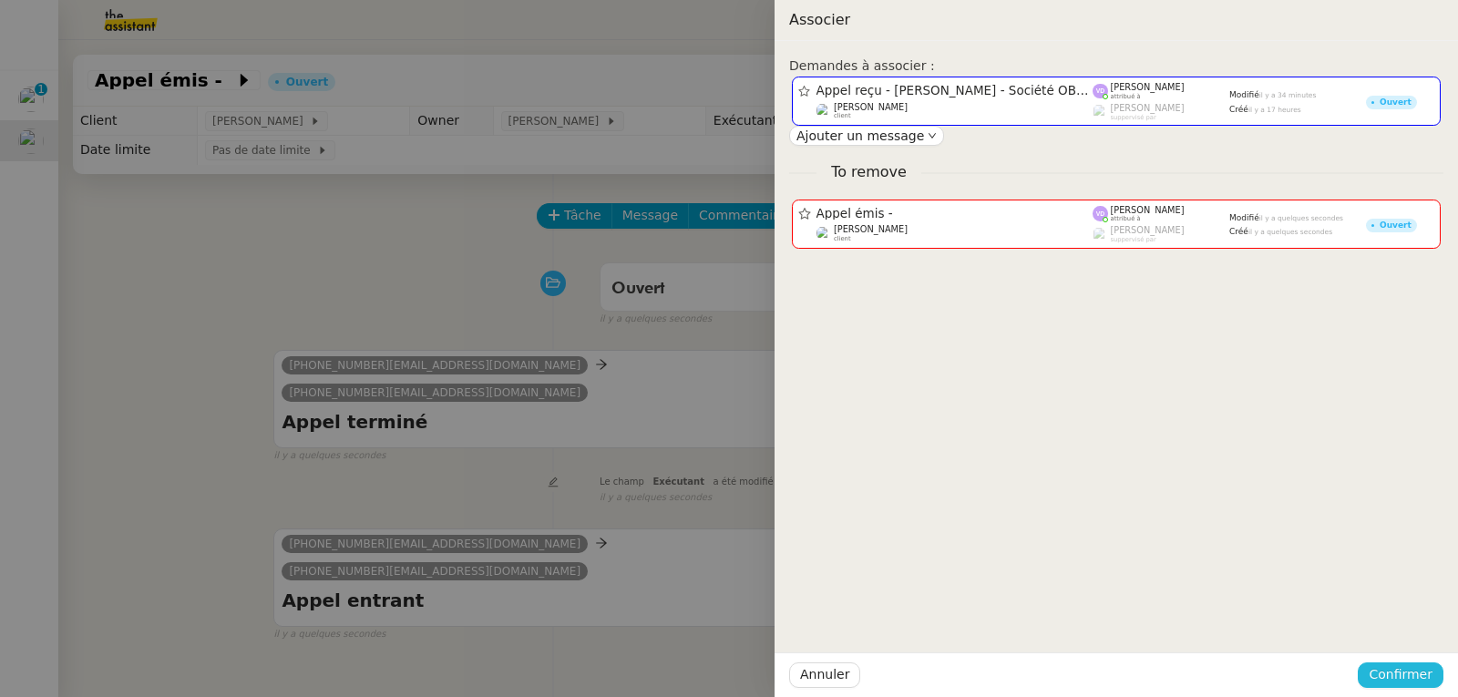
click at [1391, 673] on span "Confirmer" at bounding box center [1401, 674] width 64 height 21
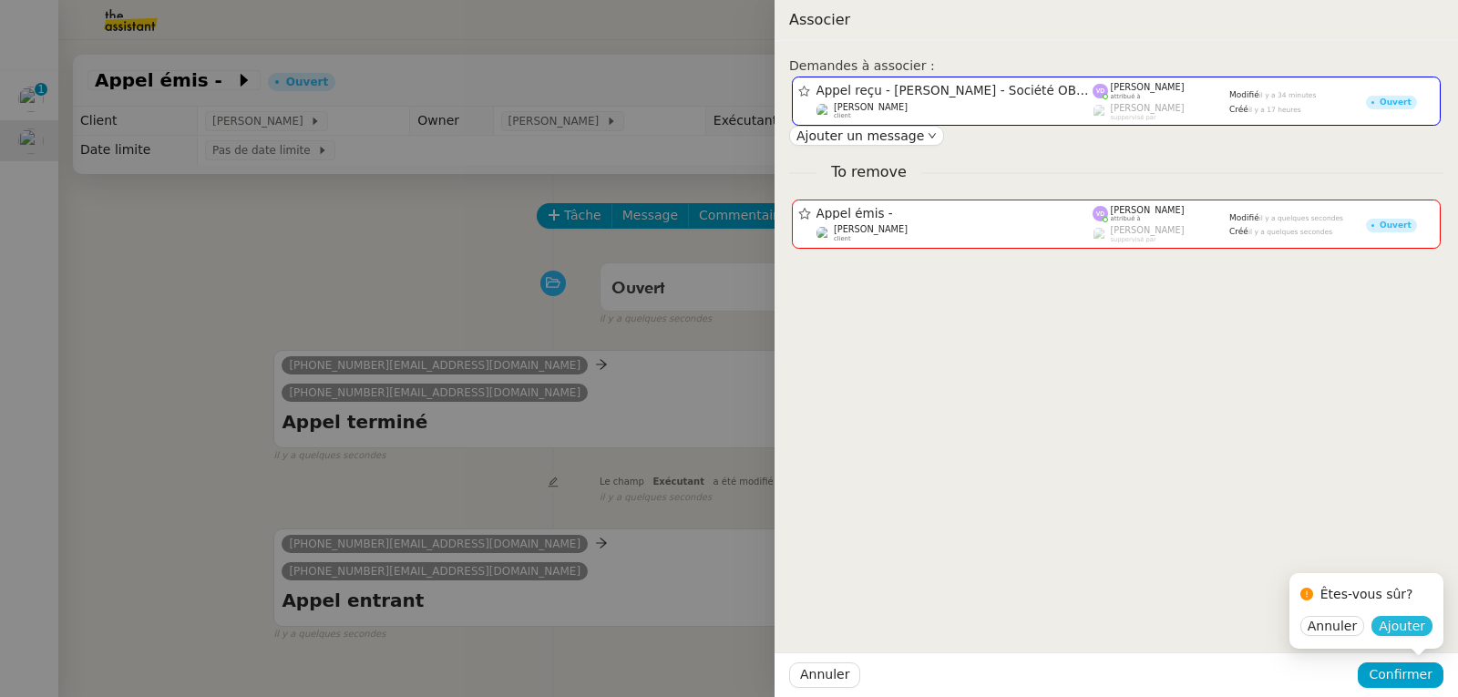
click at [1403, 632] on span "Ajouter" at bounding box center [1402, 626] width 46 height 18
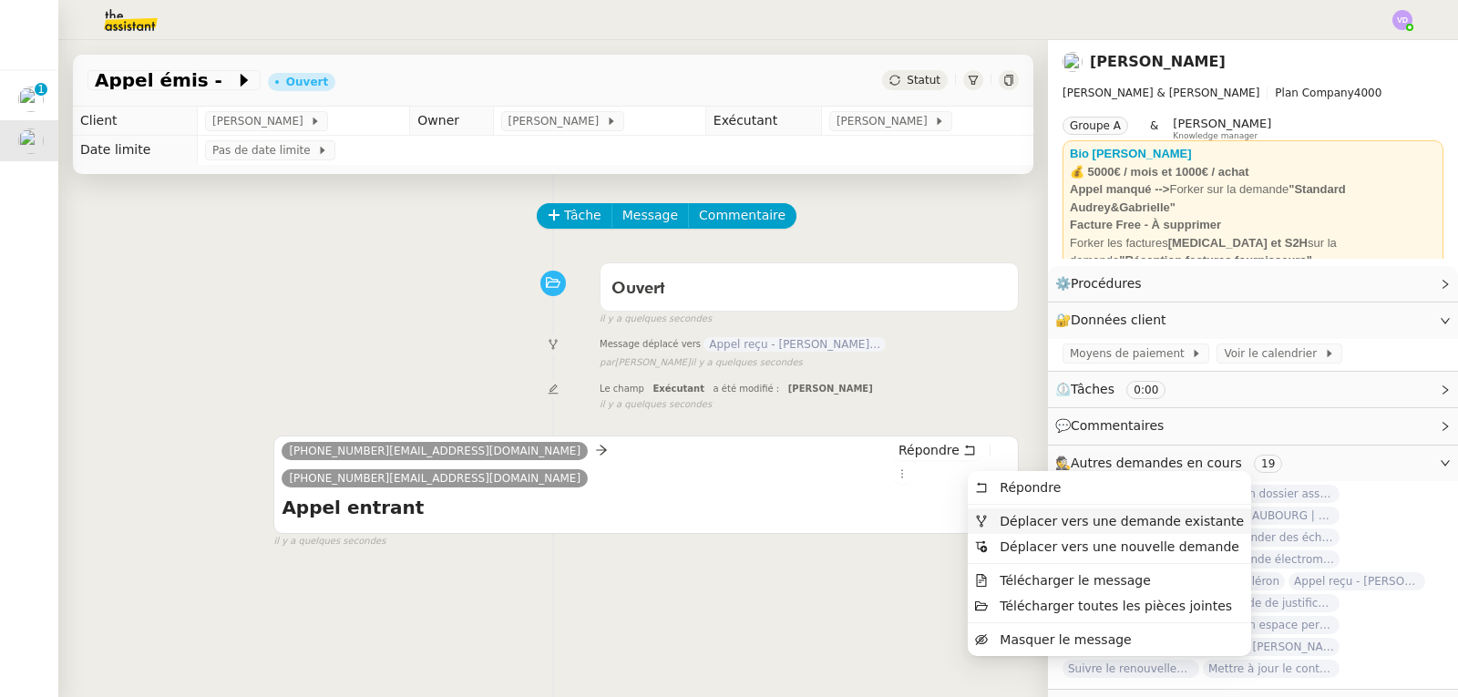
click at [1010, 521] on span "Déplacer vers une demande existante" at bounding box center [1122, 521] width 244 height 15
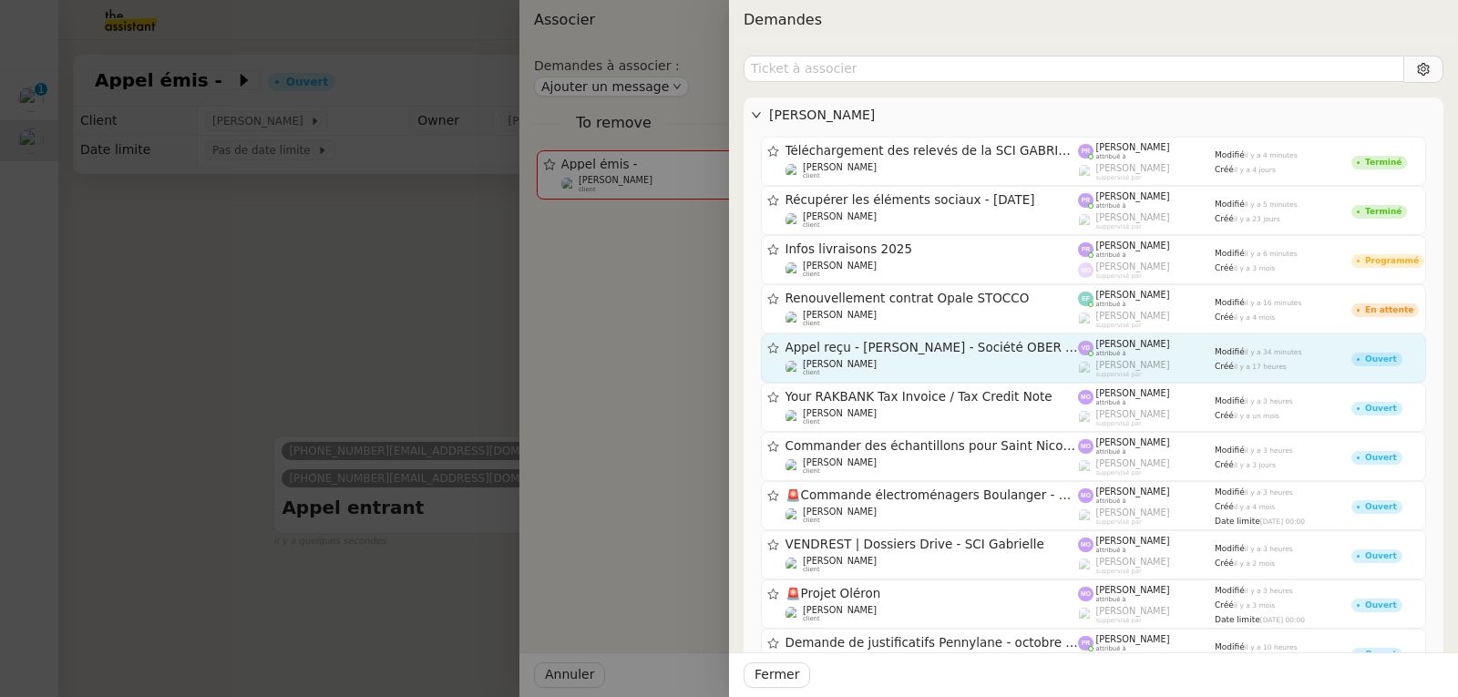
click at [969, 353] on span "Appel reçu - [PERSON_NAME] - Société OBER FLEX" at bounding box center [932, 348] width 293 height 13
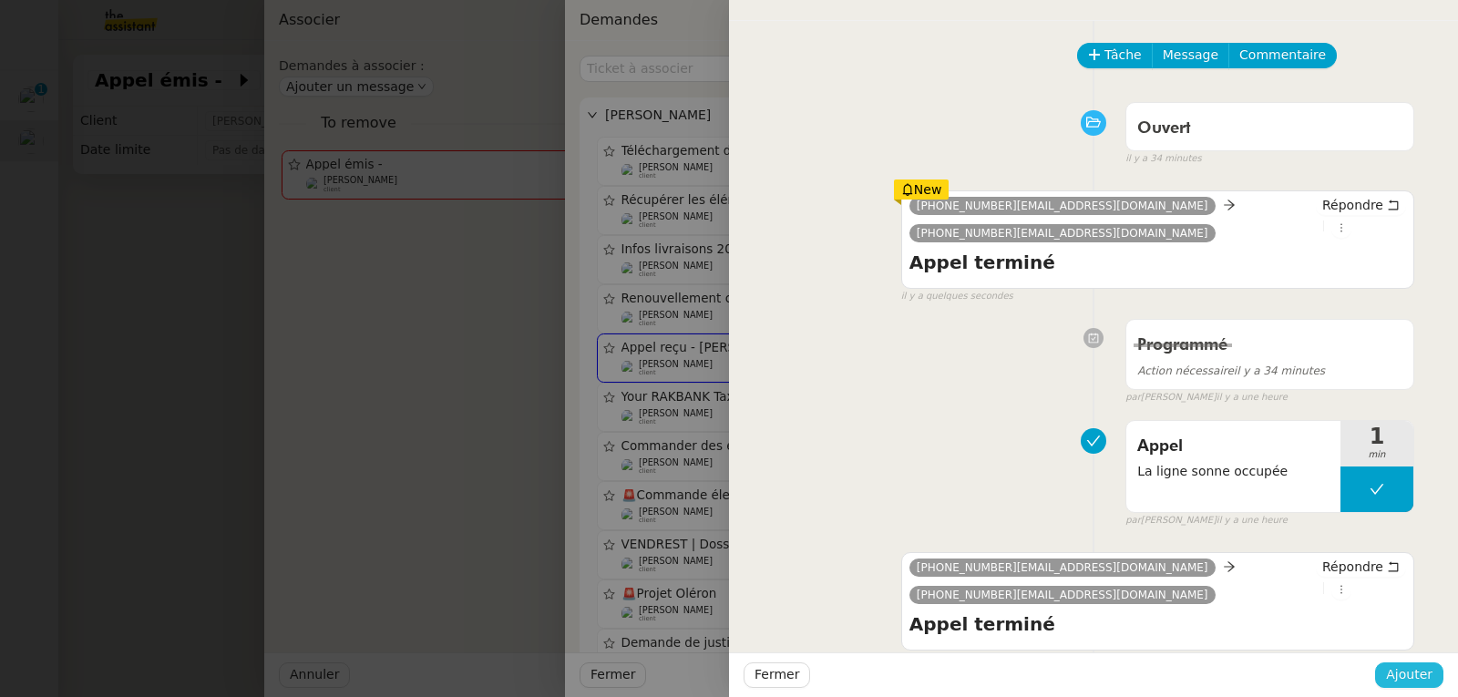
click at [1396, 665] on span "Ajouter" at bounding box center [1409, 674] width 46 height 21
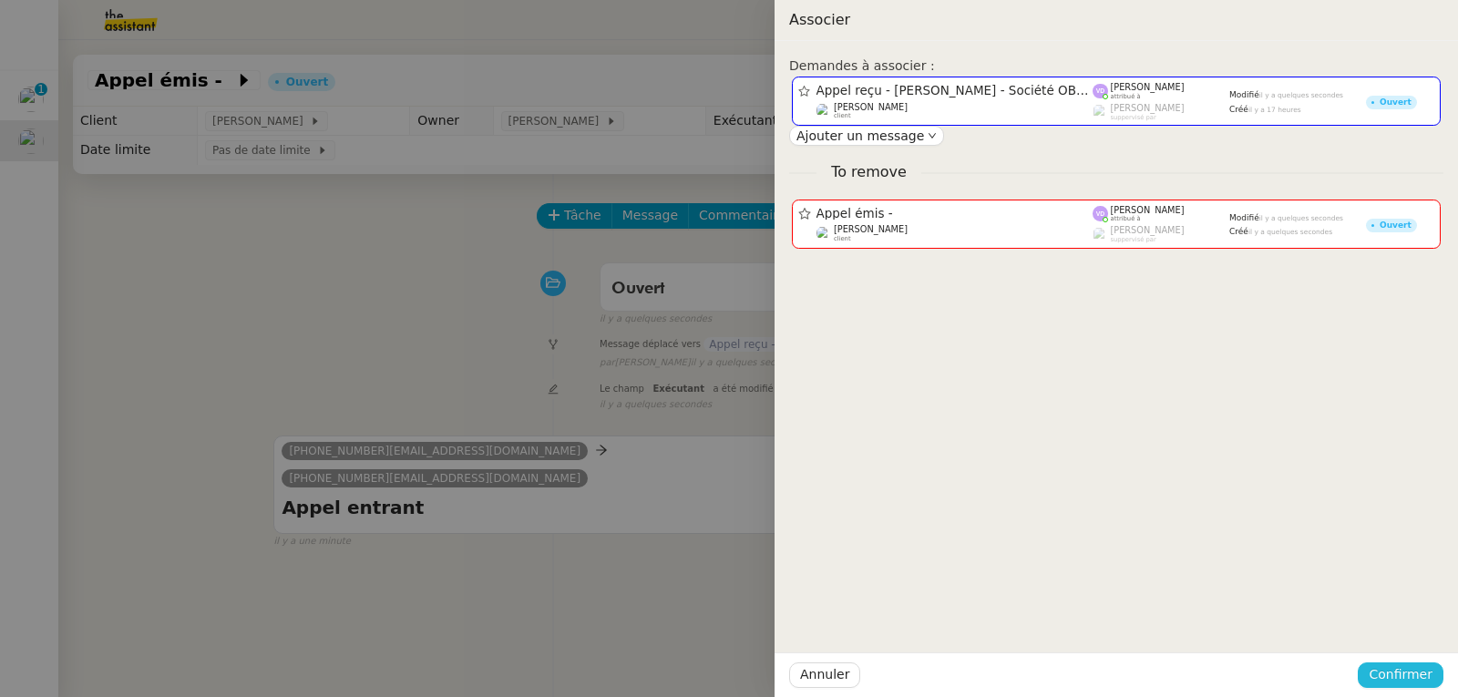
click at [1396, 665] on span "Confirmer" at bounding box center [1401, 674] width 64 height 21
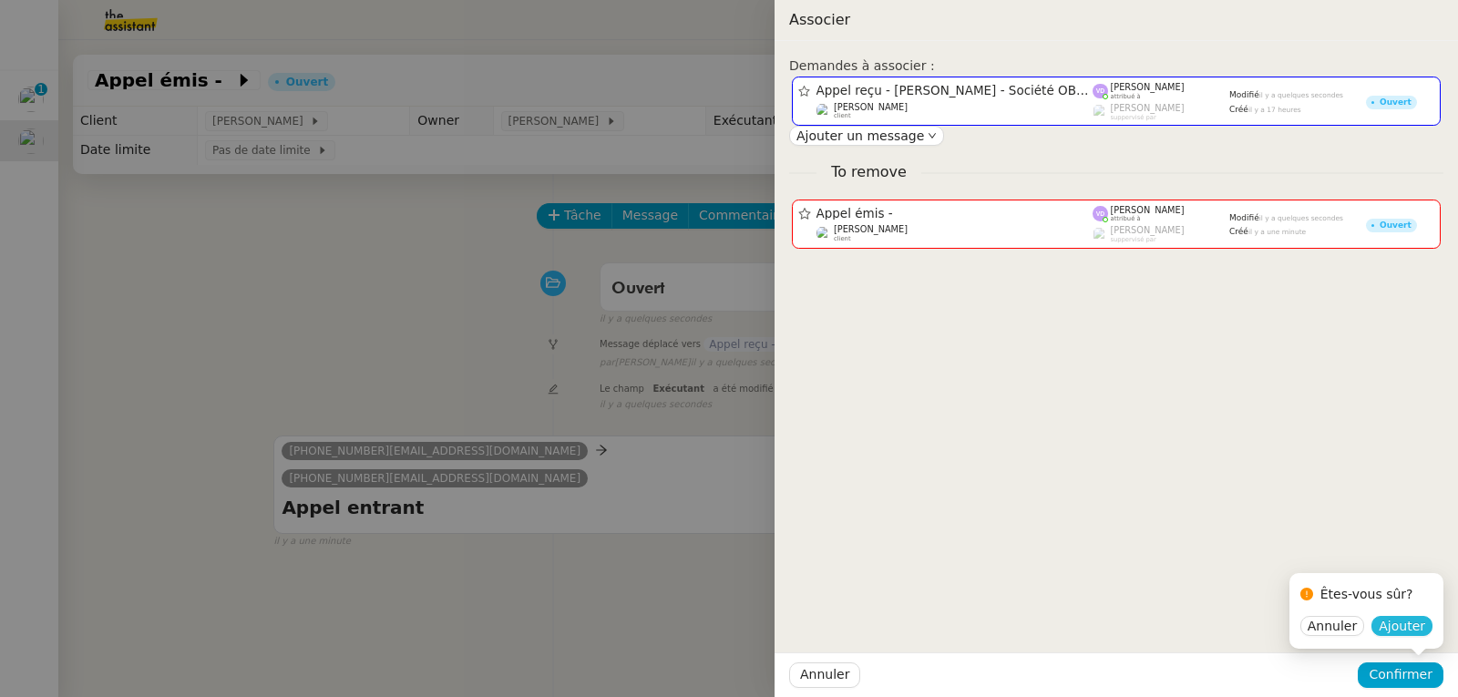
click at [1404, 628] on span "Ajouter" at bounding box center [1402, 626] width 46 height 18
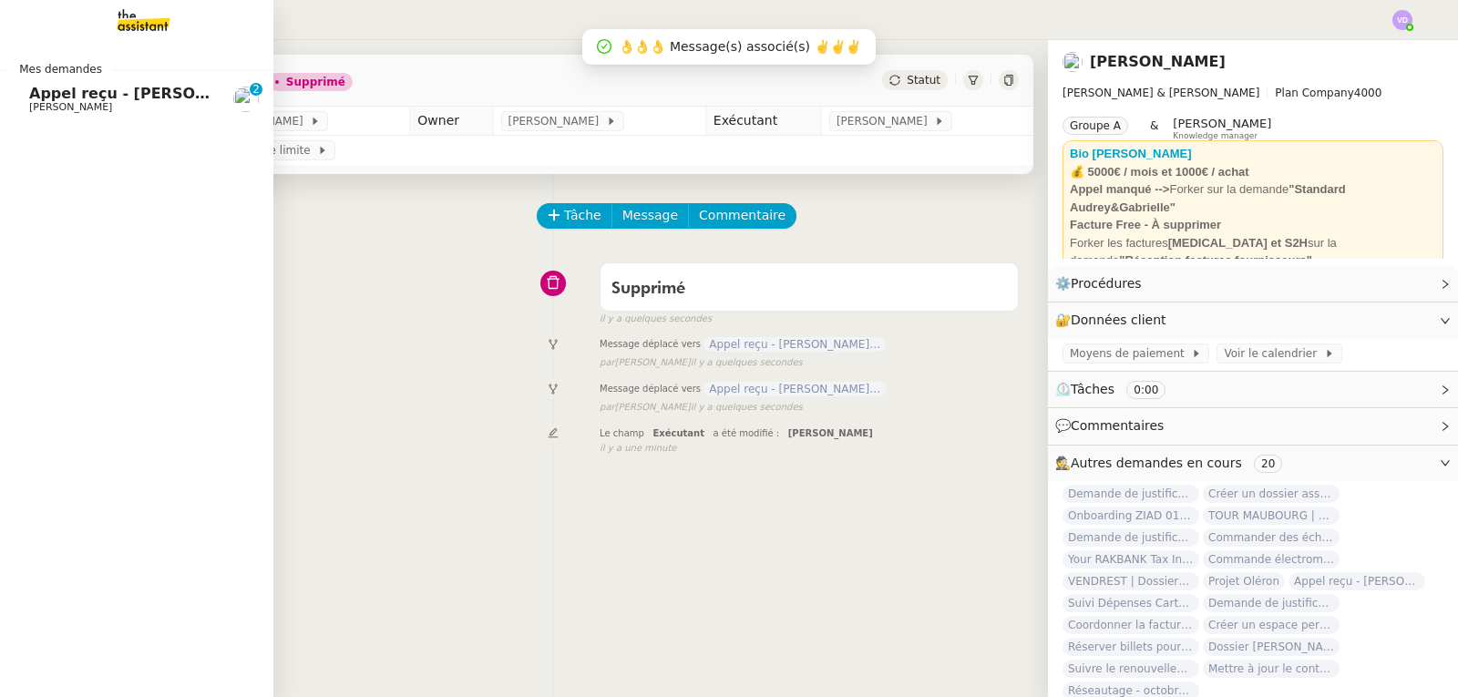
click at [36, 101] on span "[PERSON_NAME]" at bounding box center [70, 107] width 83 height 12
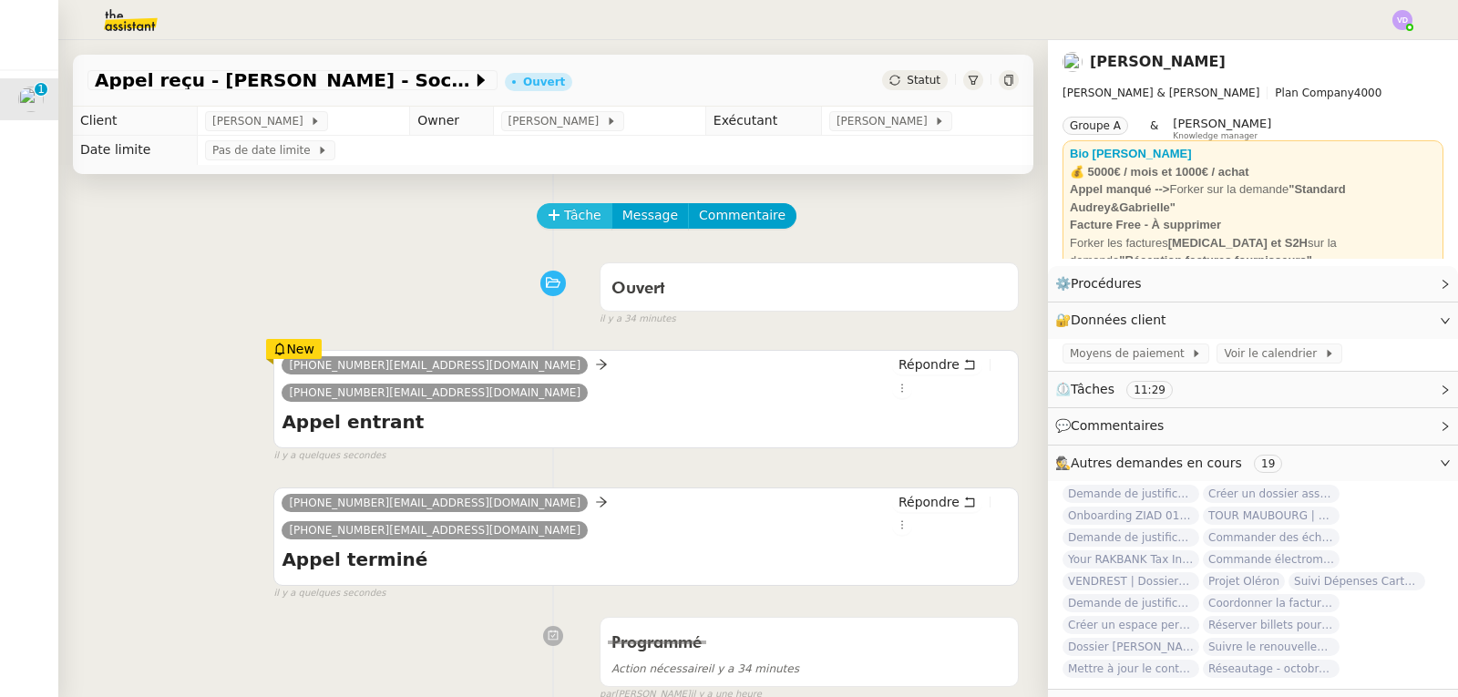
click at [580, 219] on span "Tâche" at bounding box center [582, 215] width 37 height 21
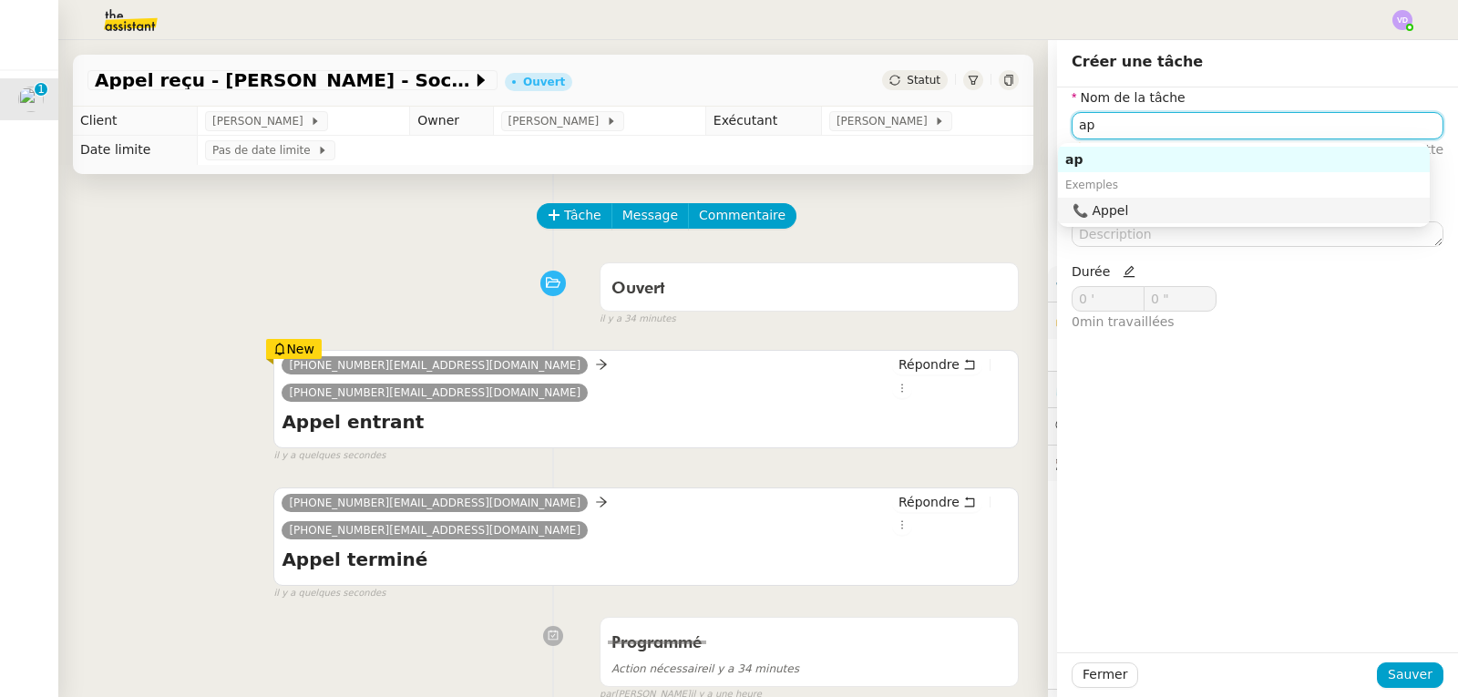
click at [1170, 208] on div "📞 Appel" at bounding box center [1248, 210] width 350 height 16
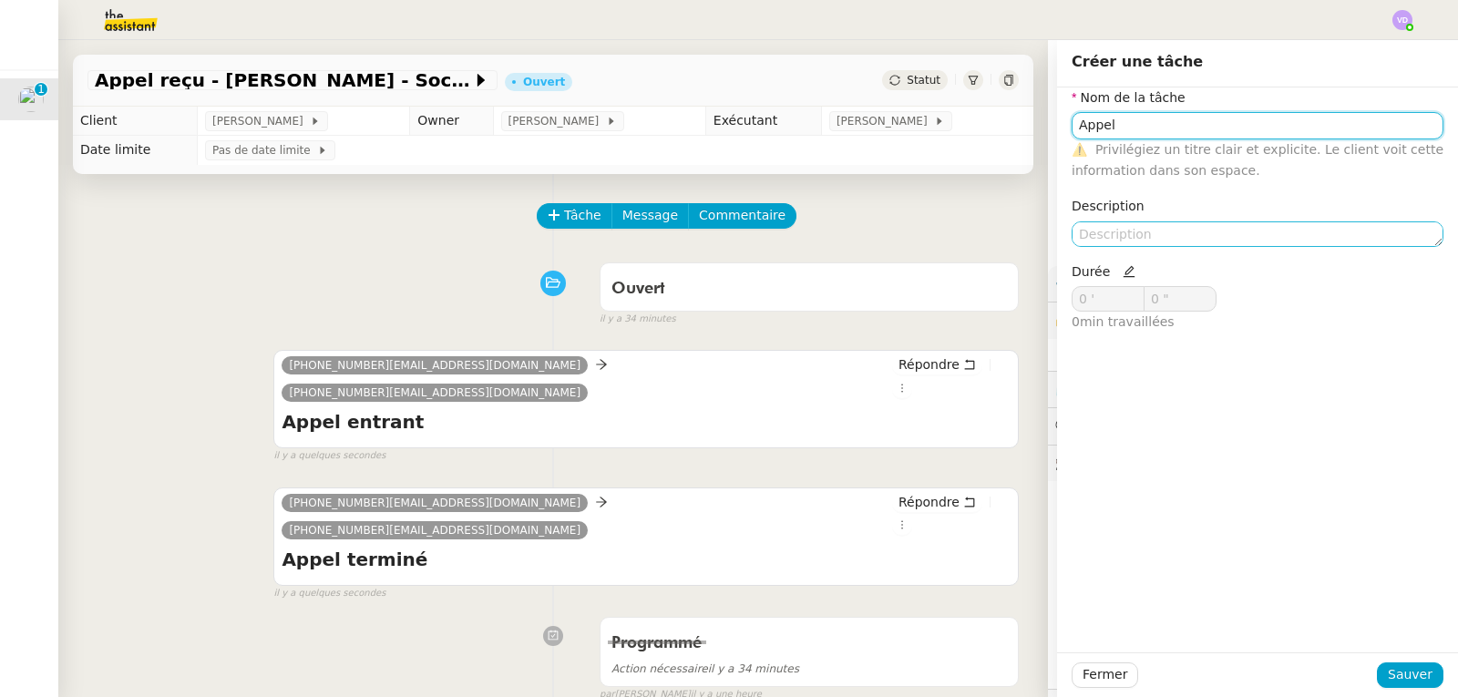
type input "Appel"
click at [1162, 226] on textarea at bounding box center [1258, 234] width 372 height 26
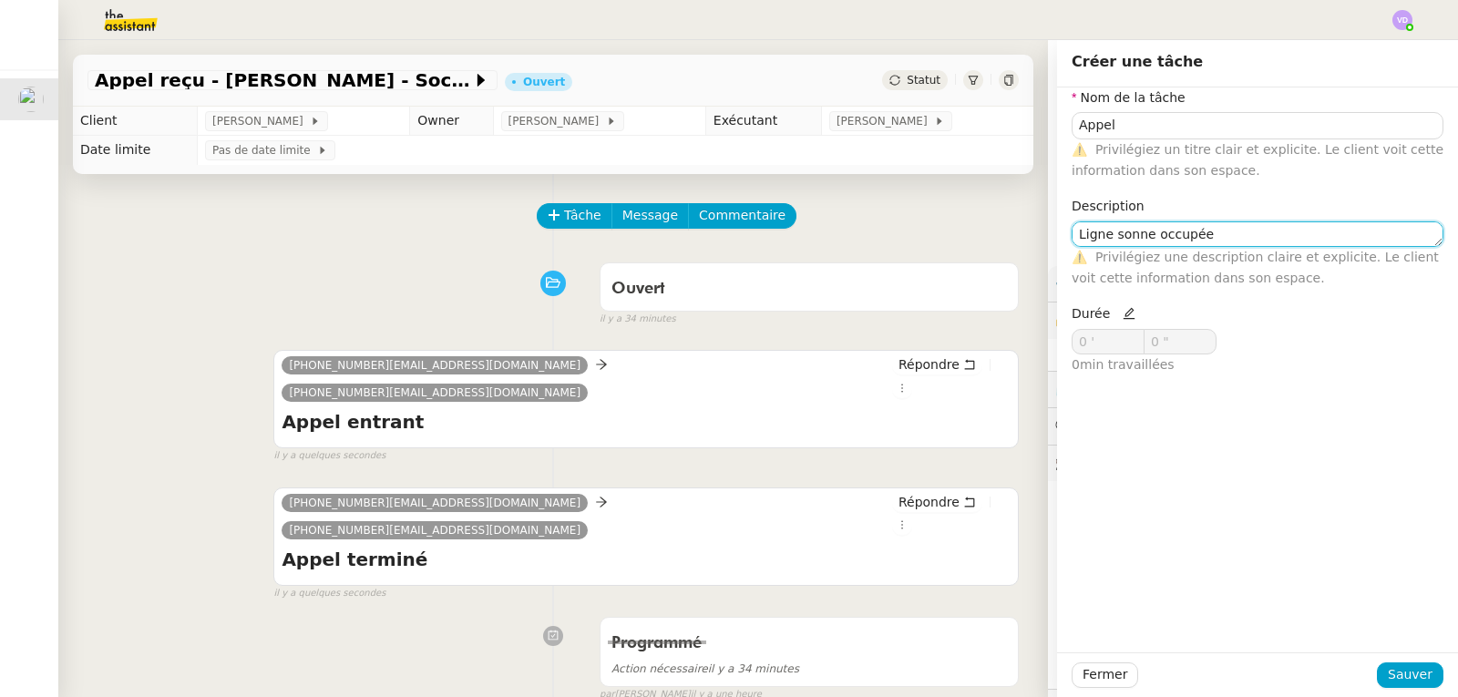
type textarea "Ligne sonne occupée"
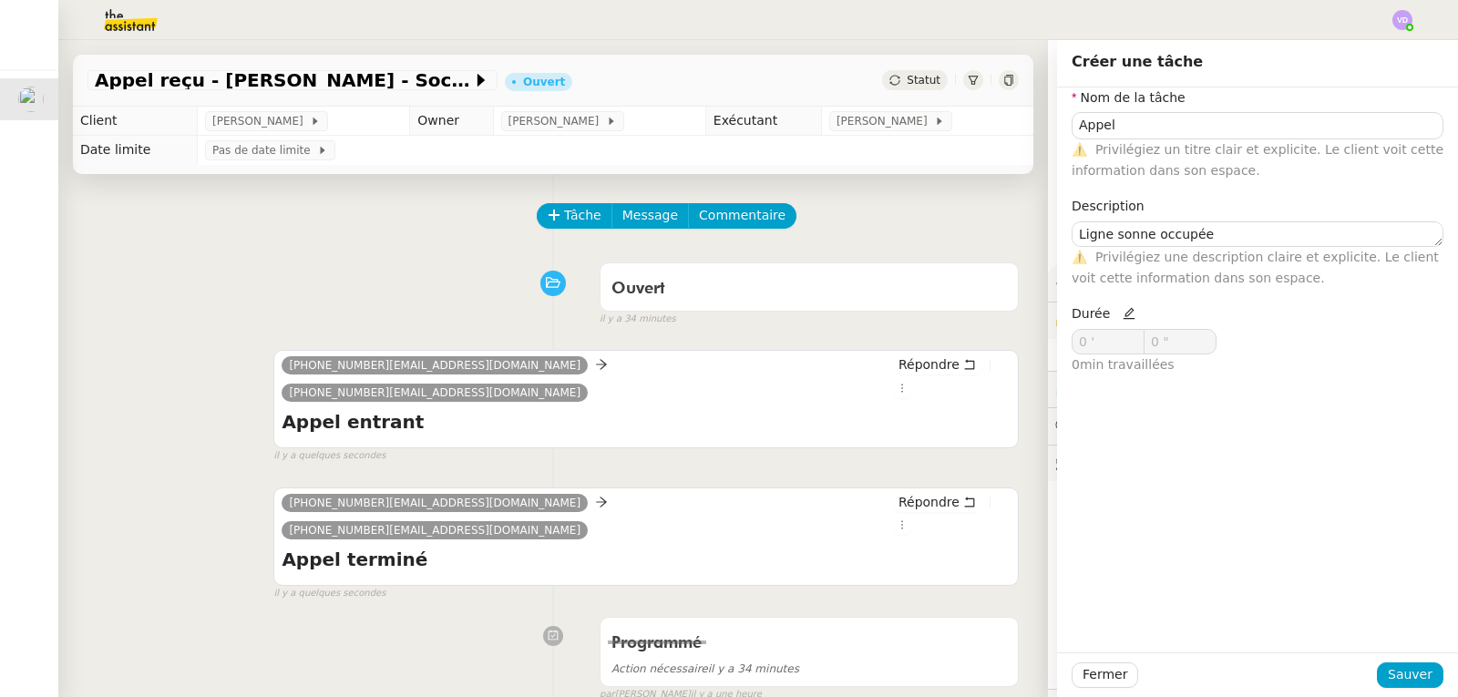
click at [1123, 313] on icon at bounding box center [1129, 314] width 12 height 12
drag, startPoint x: 1096, startPoint y: 340, endPoint x: 1067, endPoint y: 344, distance: 29.5
click at [1073, 344] on input "0 '" at bounding box center [1108, 342] width 71 height 24
type input "1 '"
click at [1413, 675] on span "Sauver" at bounding box center [1410, 674] width 45 height 21
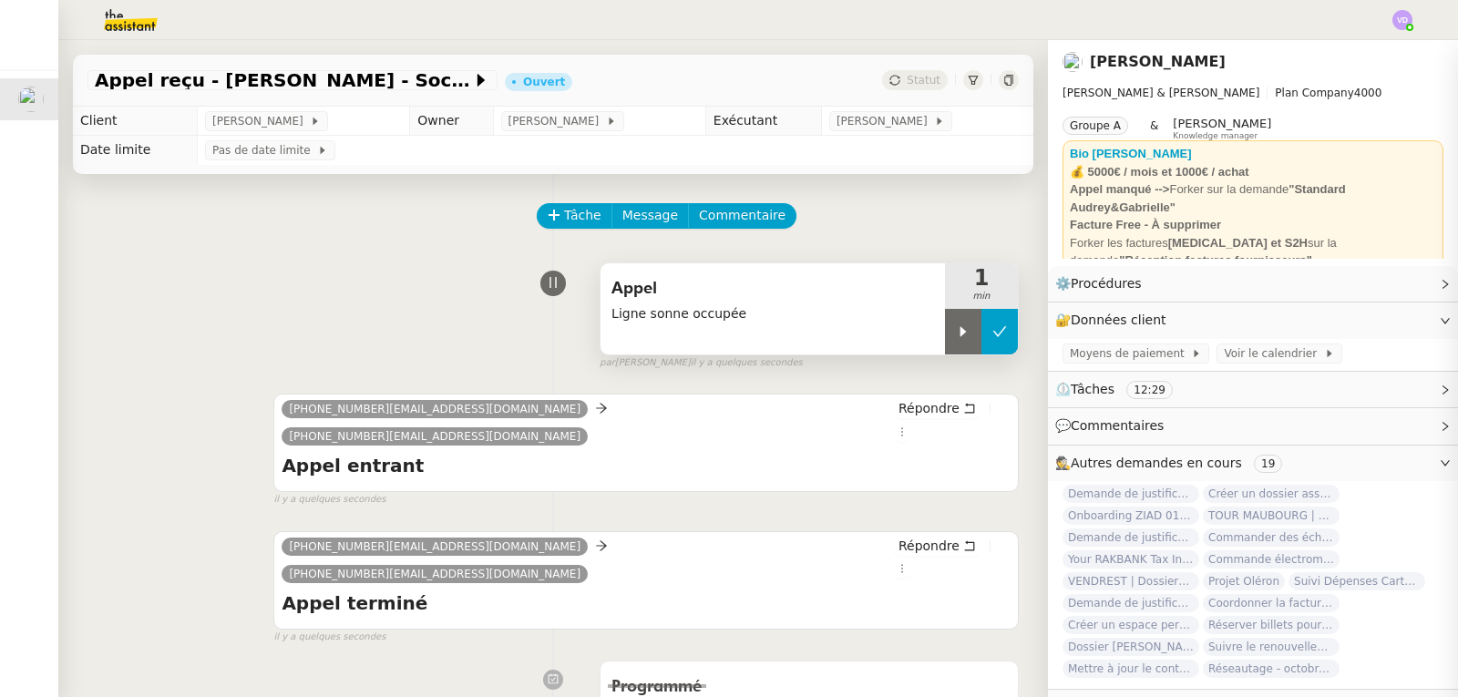
click at [992, 332] on icon at bounding box center [999, 331] width 15 height 15
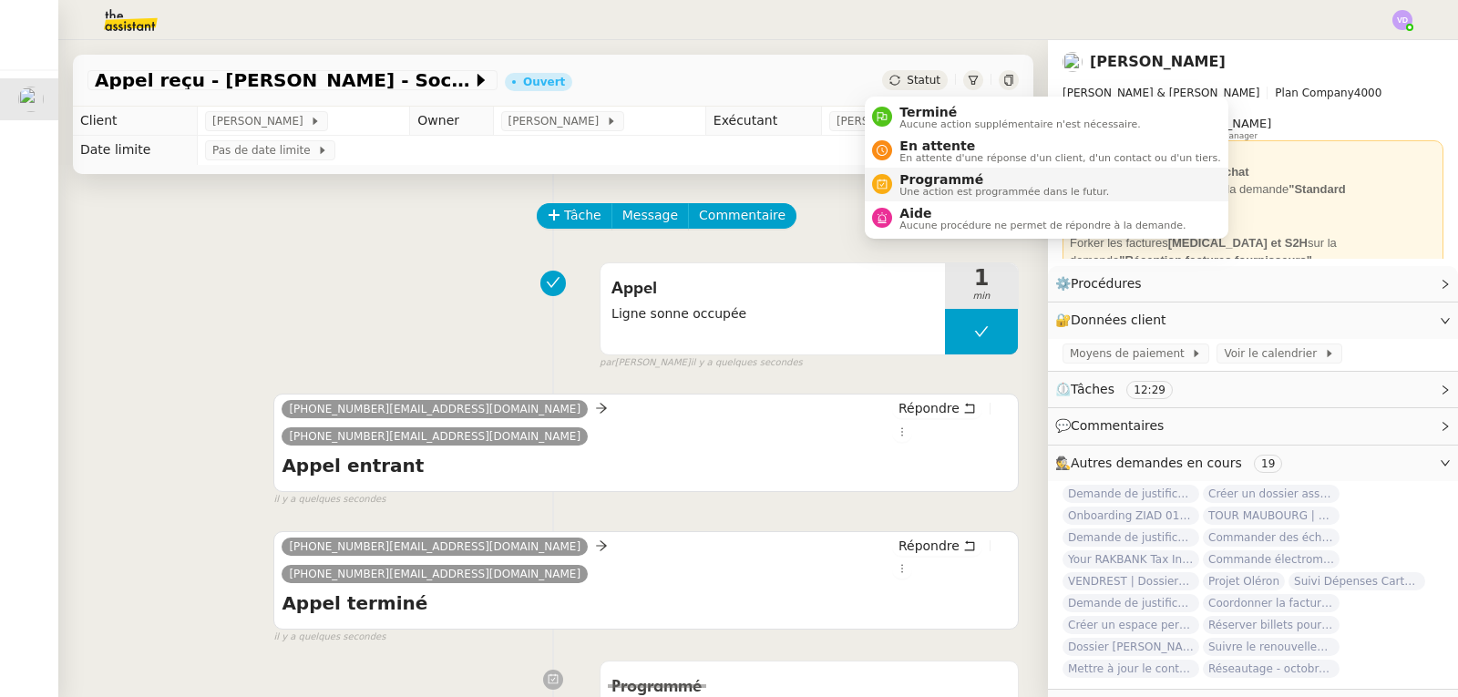
click at [919, 184] on span "Programmé" at bounding box center [1004, 179] width 210 height 15
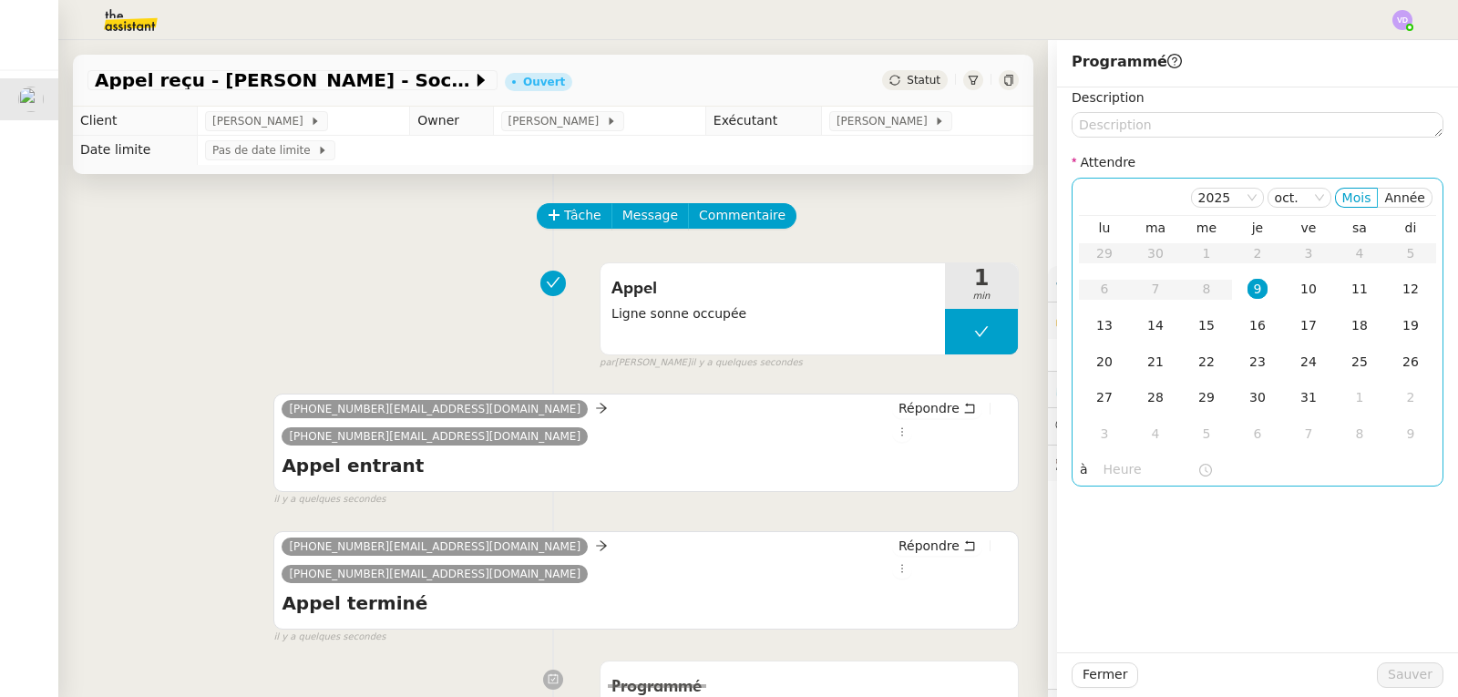
click at [1248, 293] on div "9" at bounding box center [1258, 289] width 20 height 20
click at [1125, 465] on input "text" at bounding box center [1151, 469] width 94 height 21
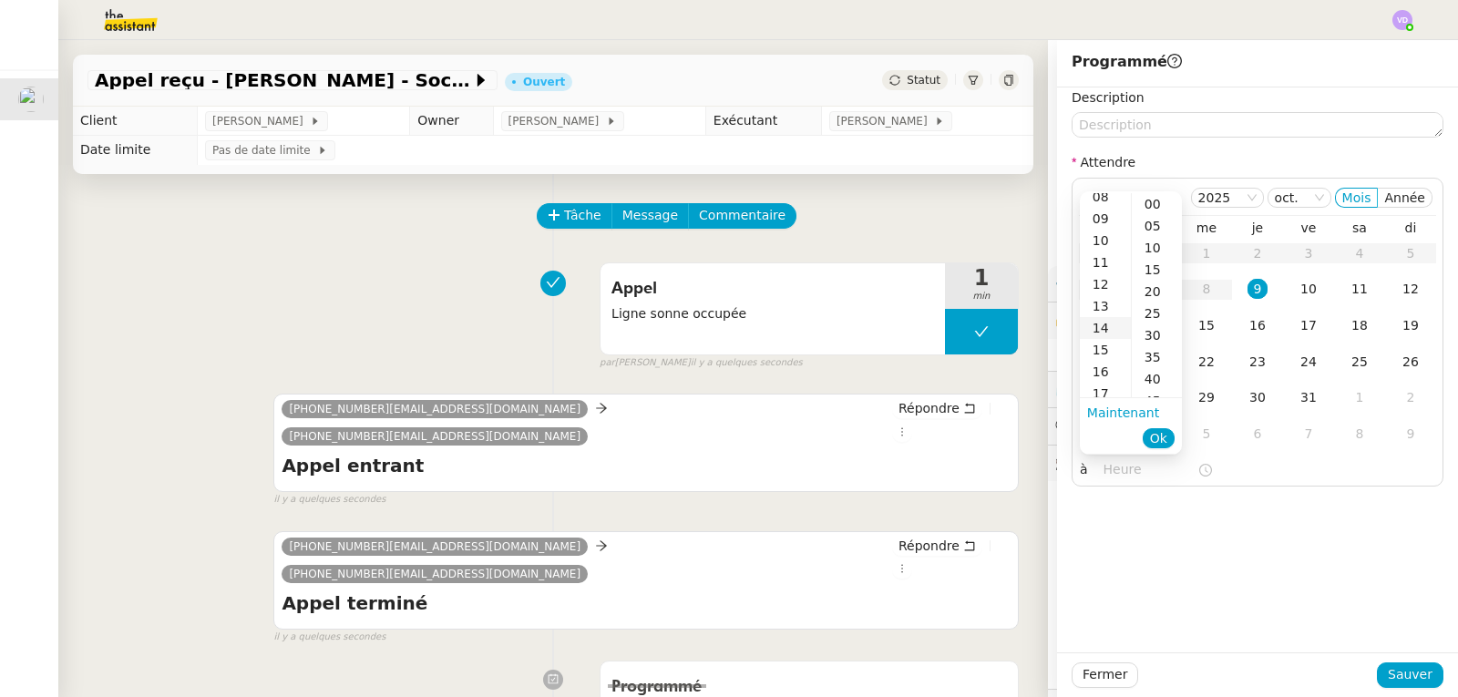
click at [1108, 321] on div "14" at bounding box center [1105, 328] width 51 height 22
click at [1147, 202] on div "00" at bounding box center [1157, 204] width 50 height 22
type input "14:00"
click at [1159, 441] on span "Ok" at bounding box center [1158, 438] width 17 height 18
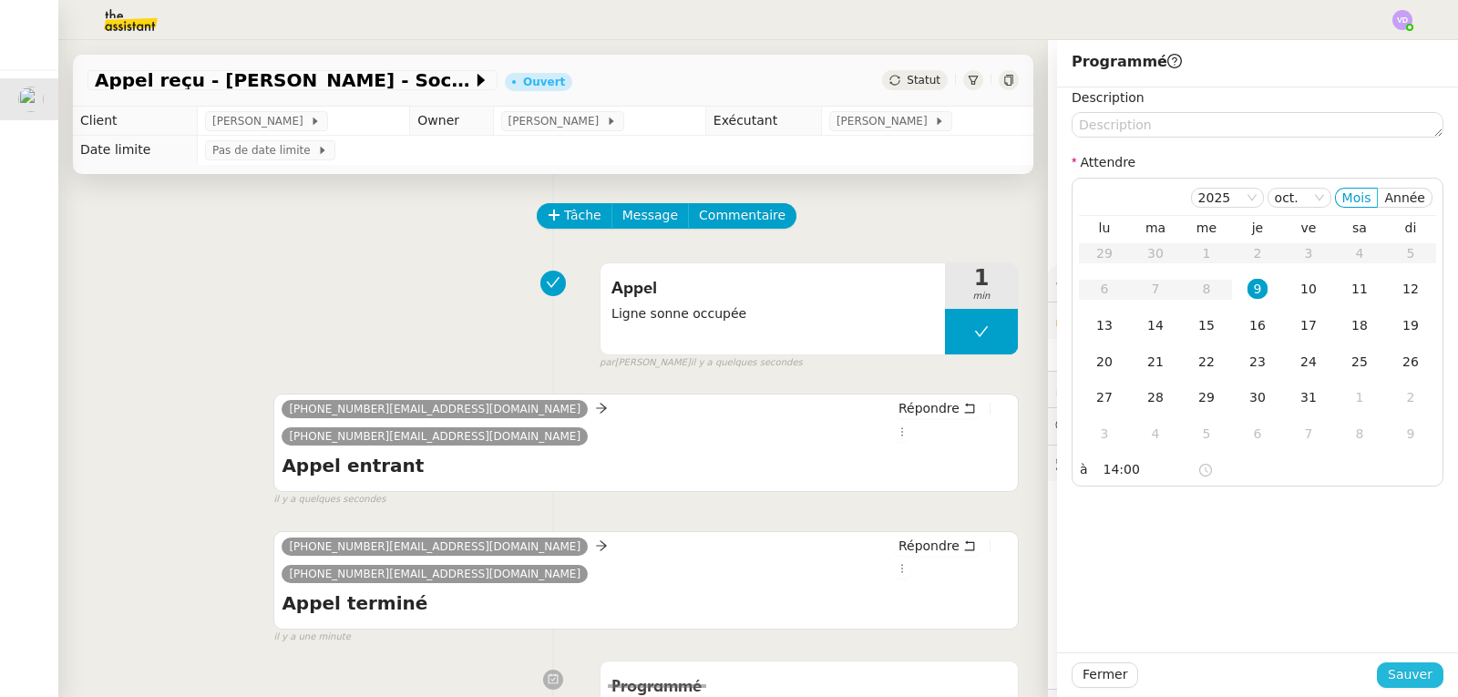
click at [1403, 677] on span "Sauver" at bounding box center [1410, 674] width 45 height 21
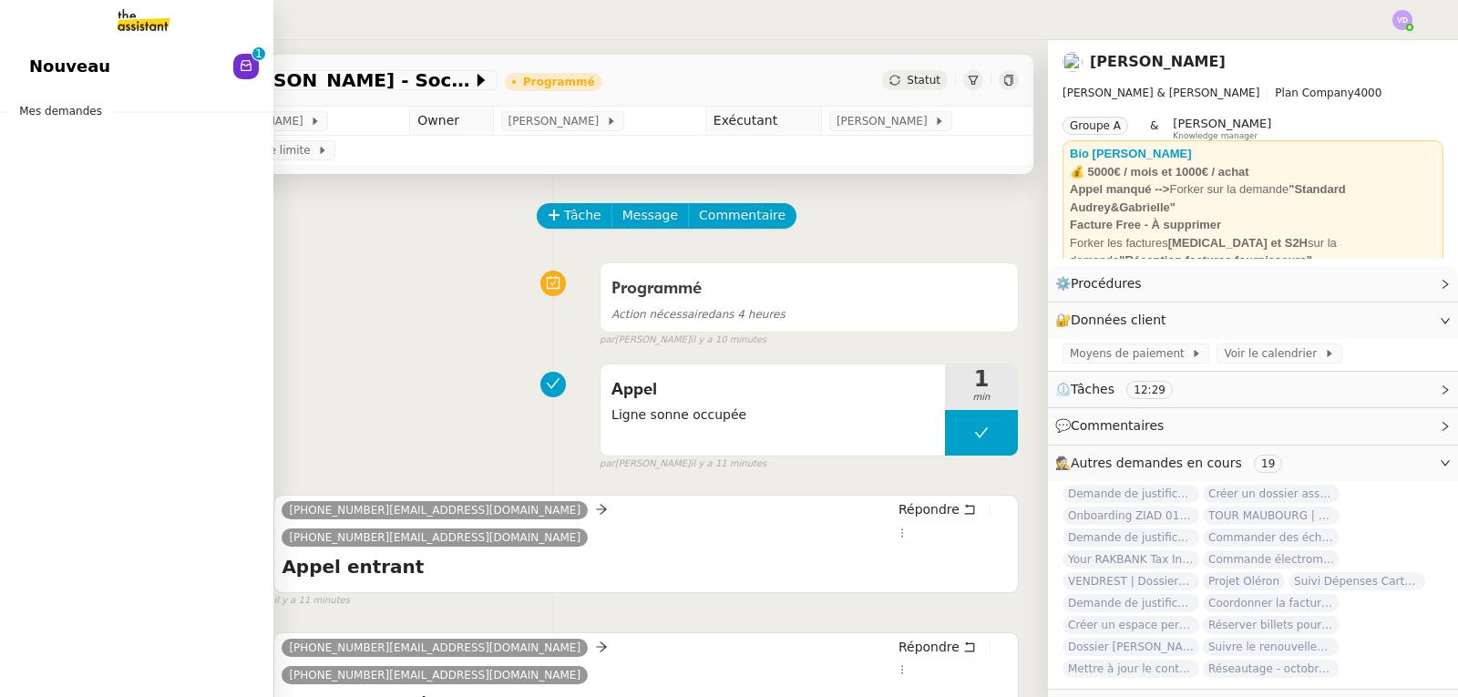
click at [40, 68] on span "Nouveau" at bounding box center [69, 66] width 81 height 27
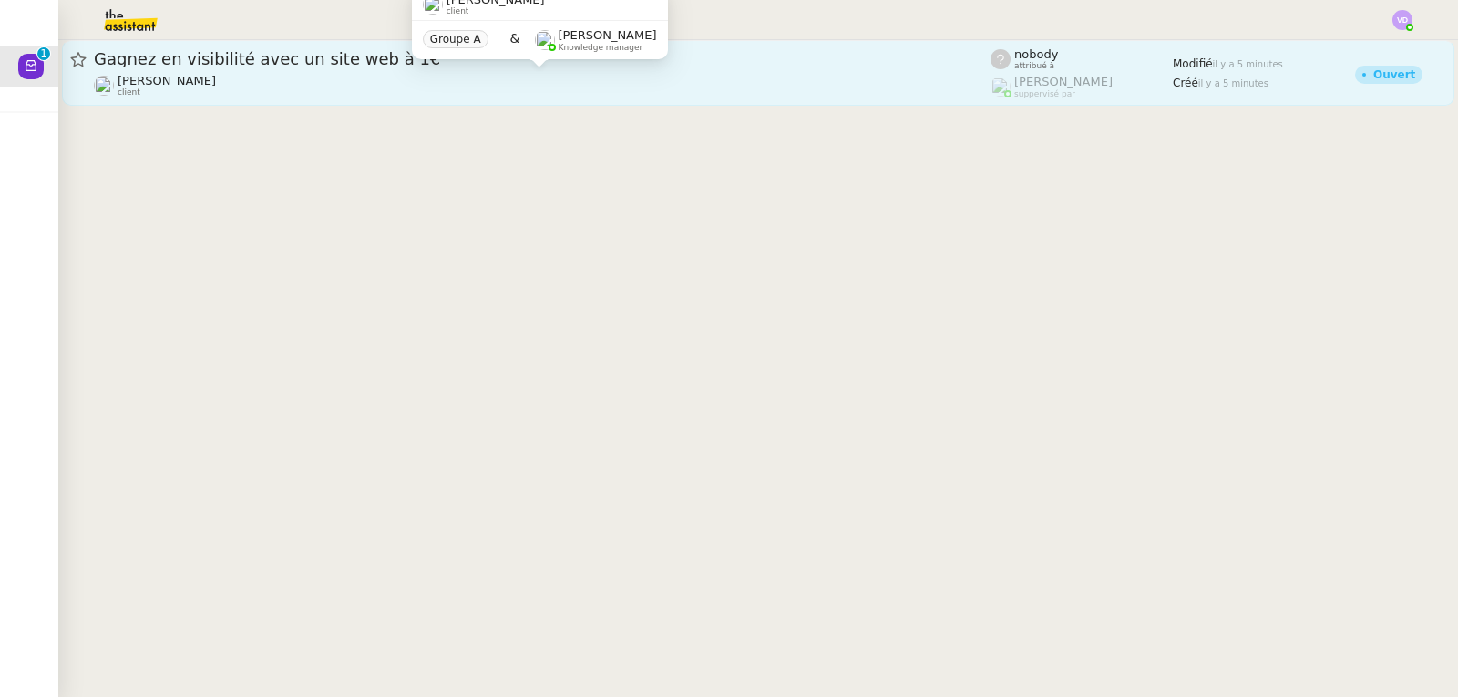
click at [576, 76] on div "[PERSON_NAME] client" at bounding box center [542, 86] width 897 height 24
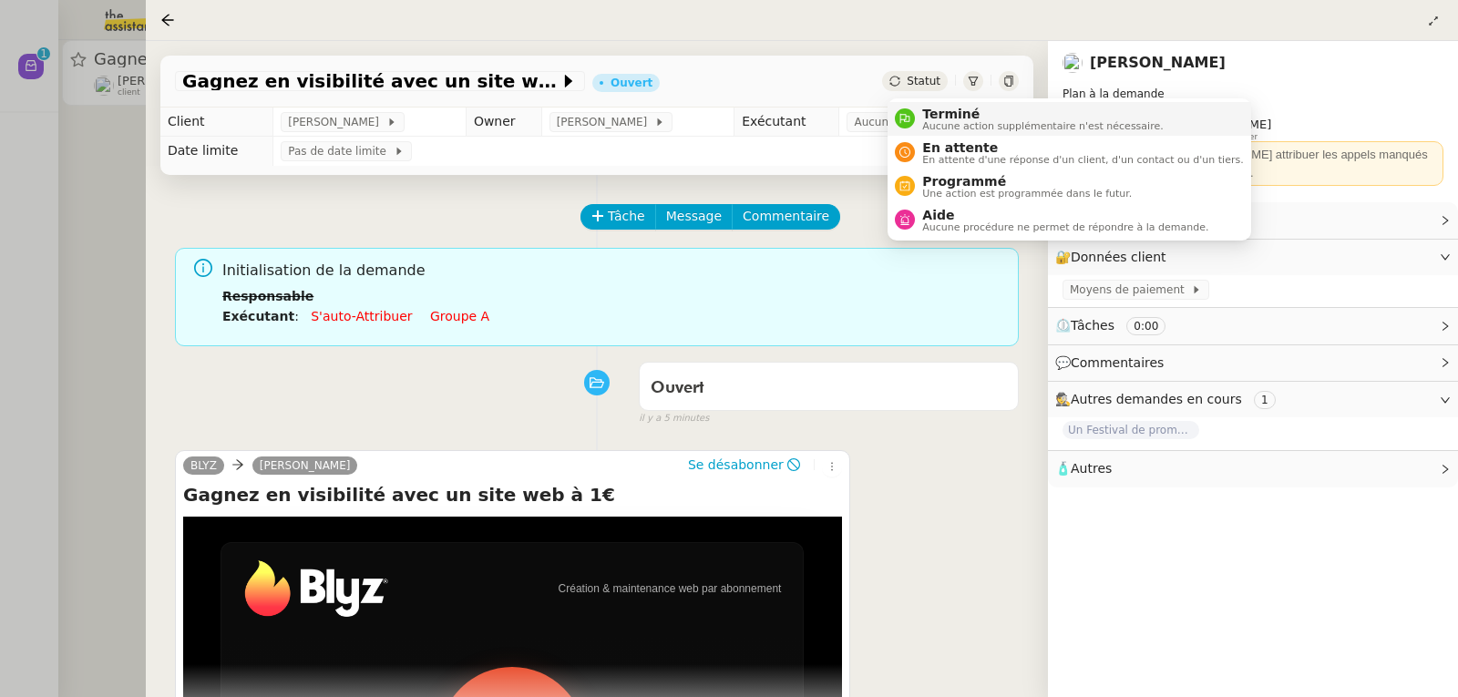
click at [930, 107] on span "Terminé" at bounding box center [1042, 114] width 241 height 15
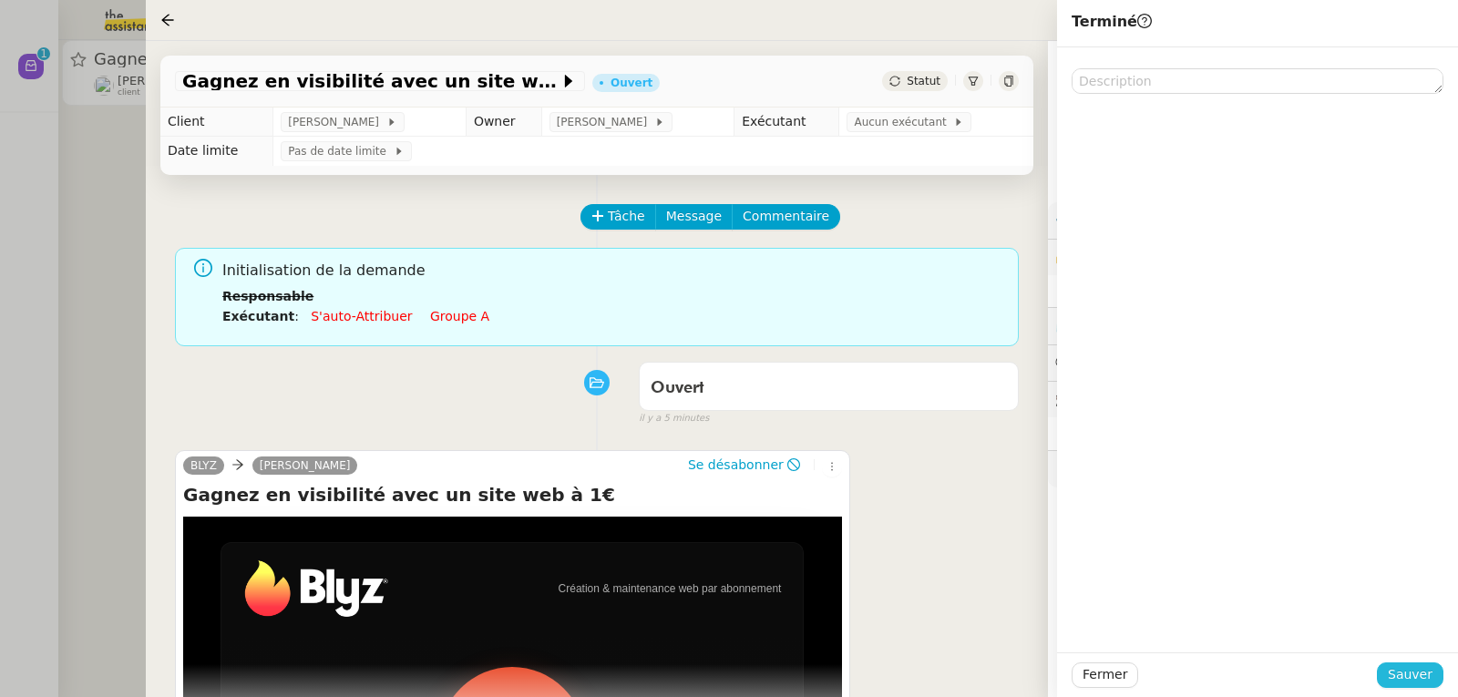
click at [1412, 683] on span "Sauver" at bounding box center [1410, 674] width 45 height 21
